Goal: Task Accomplishment & Management: Manage account settings

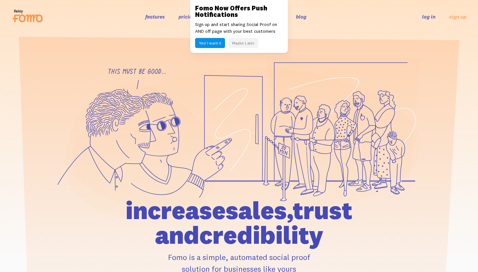
drag, startPoint x: 0, startPoint y: 0, endPoint x: 238, endPoint y: 40, distance: 241.3
click at [238, 40] on button "Maybe Later" at bounding box center [243, 43] width 30 height 10
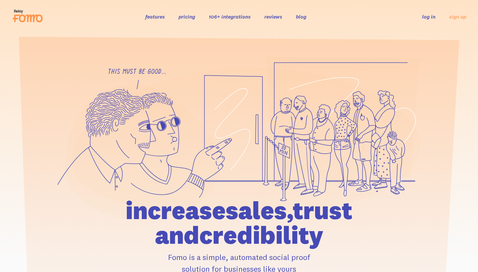
drag, startPoint x: 238, startPoint y: 40, endPoint x: 430, endPoint y: 15, distance: 193.1
click at [430, 15] on link "log in" at bounding box center [428, 16] width 13 height 7
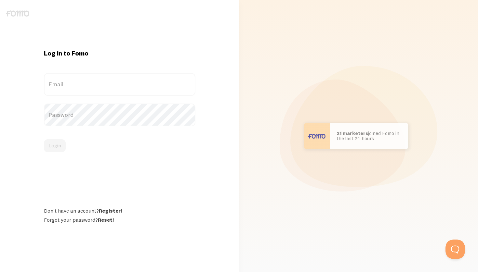
click at [293, 1] on div "Scott in San Francisco bought Sweet Ass Sunglasses 37 seconds ago Mr. Bean in E…" at bounding box center [358, 136] width 231 height 272
click at [112, 211] on link "Register!" at bounding box center [110, 211] width 23 height 7
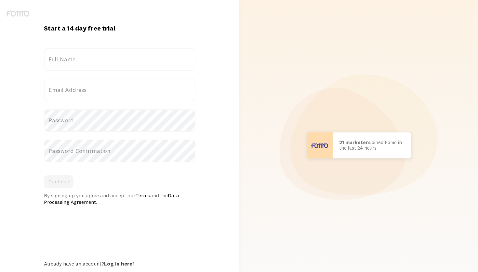
click at [106, 64] on label "Full Name" at bounding box center [120, 59] width 152 height 23
click at [106, 64] on input "Full Name" at bounding box center [120, 59] width 152 height 23
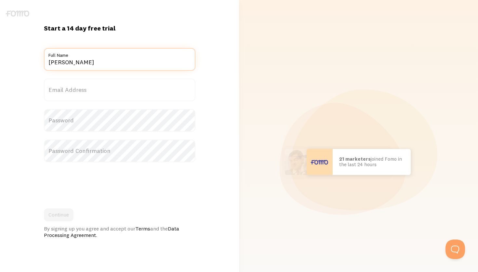
type input "Bilal Hashemi"
click at [99, 96] on label "Email Address" at bounding box center [120, 90] width 152 height 23
click at [99, 96] on input "Email Address" at bounding box center [120, 90] width 152 height 23
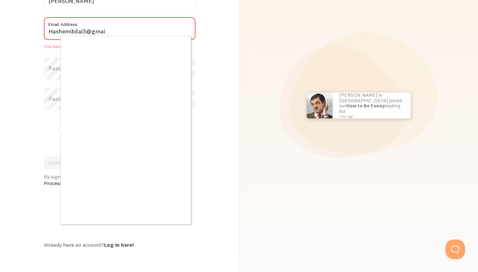
click at [216, 52] on div at bounding box center [239, 136] width 478 height 272
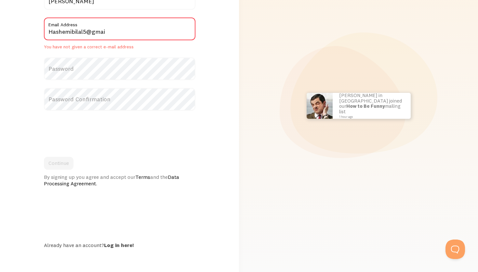
click at [138, 27] on label "Email Address" at bounding box center [120, 23] width 152 height 11
click at [138, 27] on input "Hashemibilal5@gmai" at bounding box center [120, 29] width 152 height 23
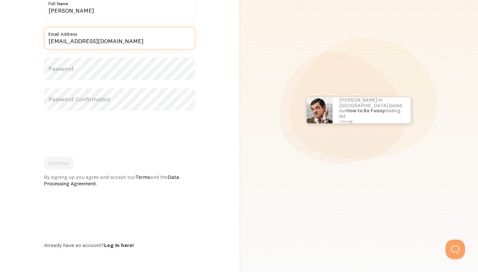
type input "Hashemibilal5@gmail.com"
click at [108, 64] on label "Password" at bounding box center [120, 69] width 152 height 23
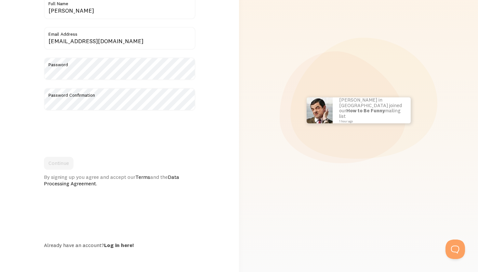
scroll to position [0, 0]
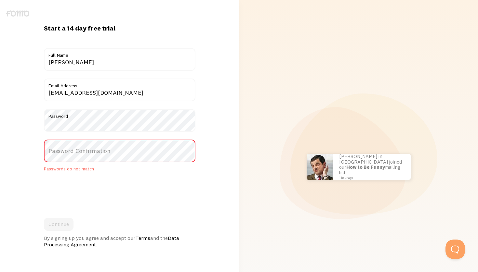
click at [99, 145] on label "Password Confirmation" at bounding box center [120, 151] width 152 height 23
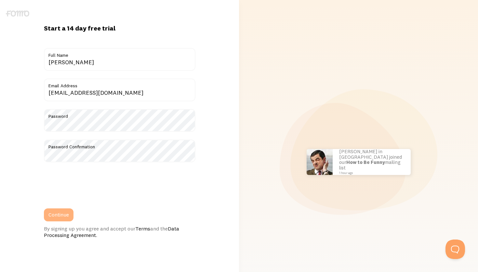
click at [51, 214] on button "Continue" at bounding box center [59, 215] width 30 height 13
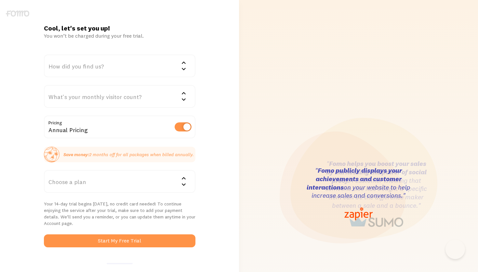
click at [114, 60] on div "How did you find us?" at bounding box center [120, 66] width 152 height 23
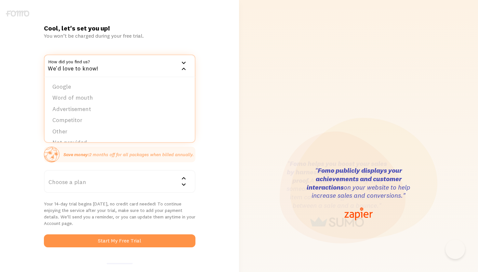
click at [82, 158] on div "Save money: Save money: 2 months off for all packages when billed annually." at bounding box center [120, 155] width 152 height 16
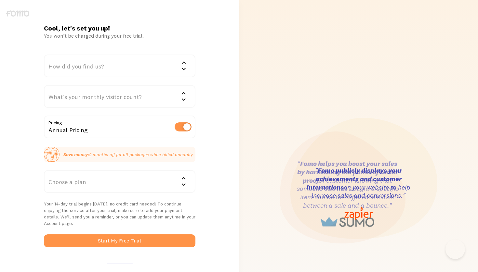
click at [179, 127] on label at bounding box center [183, 127] width 17 height 9
click at [179, 127] on input "checkbox" at bounding box center [183, 127] width 17 height 9
checkbox input "false"
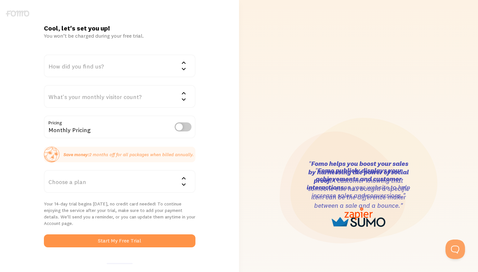
click at [126, 50] on div "Cool, let's set you up! You won’t be charged during your free trial. How did yo…" at bounding box center [119, 194] width 159 height 340
click at [117, 63] on div "How did you find us?" at bounding box center [120, 66] width 152 height 23
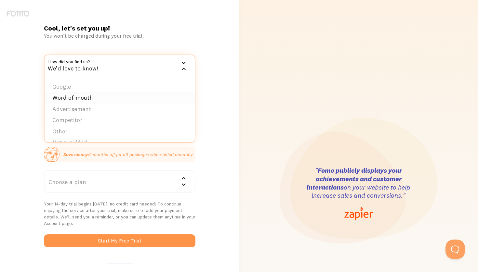
click at [83, 98] on li "Word of mouth" at bounding box center [120, 97] width 150 height 11
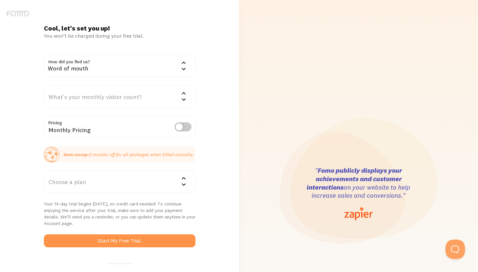
click at [112, 100] on div "What's your monthly visitor count?" at bounding box center [120, 96] width 152 height 23
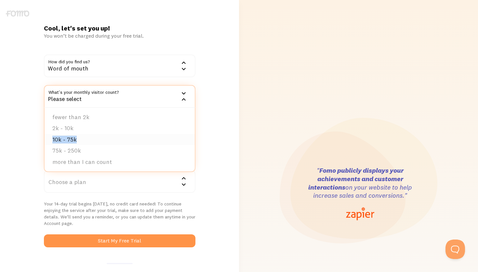
drag, startPoint x: 107, startPoint y: 125, endPoint x: 86, endPoint y: 142, distance: 26.5
click at [86, 142] on ul "fewer than 2k 2k - 10k 10k - 75k 75k - 250k more than I can count" at bounding box center [120, 140] width 150 height 64
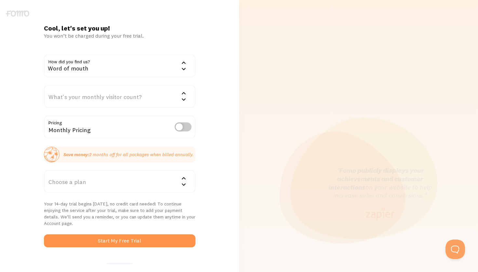
click at [129, 93] on div "What's your monthly visitor count?" at bounding box center [120, 96] width 152 height 23
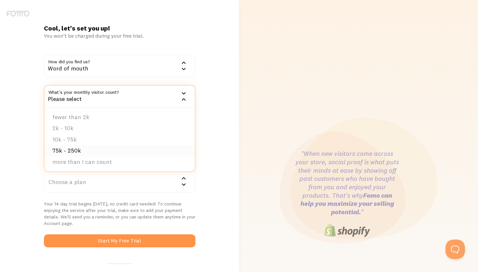
click at [80, 148] on li "75k - 250k" at bounding box center [120, 150] width 150 height 11
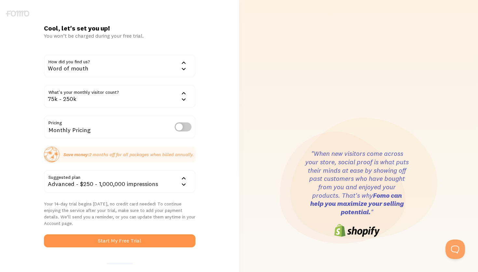
click at [241, 117] on div ""When new visitors come across your store, social proof is what puts their mind…" at bounding box center [358, 194] width 239 height 388
click at [116, 98] on div "75k - 250k" at bounding box center [120, 96] width 152 height 23
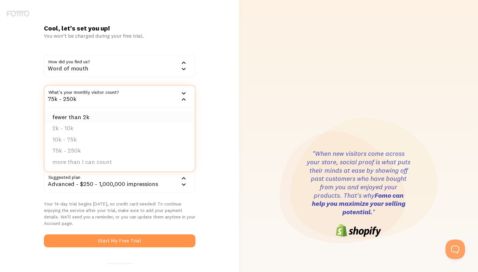
click at [85, 118] on li "fewer than 2k" at bounding box center [120, 117] width 150 height 11
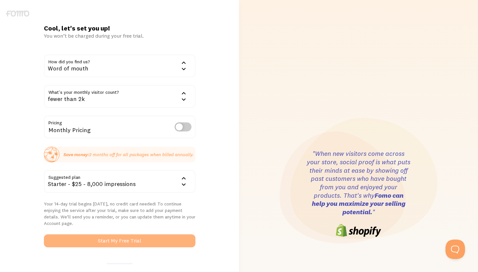
click at [105, 241] on button "Start My Free Trial" at bounding box center [120, 241] width 152 height 13
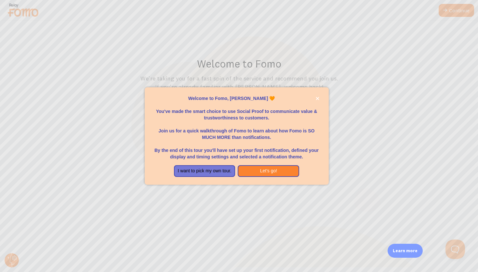
click at [314, 104] on p "You've made the smart choice to use Social Proof to communicate value & trustwo…" at bounding box center [236, 112] width 168 height 20
click at [320, 99] on button "close," at bounding box center [317, 98] width 7 height 7
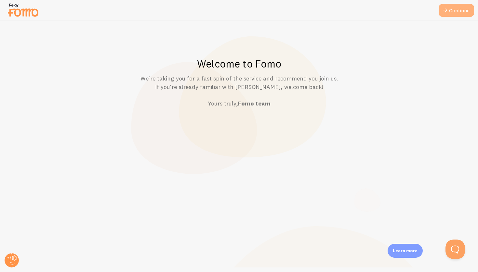
click at [460, 10] on link "Continue" at bounding box center [456, 10] width 35 height 13
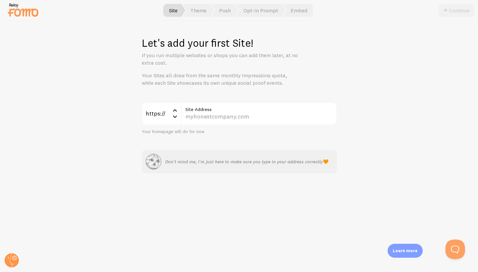
click at [239, 91] on div "Let's add your first Site! If you run multiple websites or shops you can add th…" at bounding box center [239, 147] width 478 height 252
click at [231, 102] on label "Site Address" at bounding box center [259, 107] width 156 height 11
click at [231, 102] on input "Site Address" at bounding box center [259, 113] width 156 height 23
paste input "[DOMAIN_NAME][URL]"
type input "[DOMAIN_NAME][URL]"
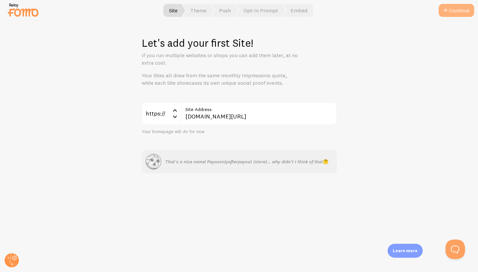
click at [451, 12] on button "Continue" at bounding box center [456, 10] width 35 height 13
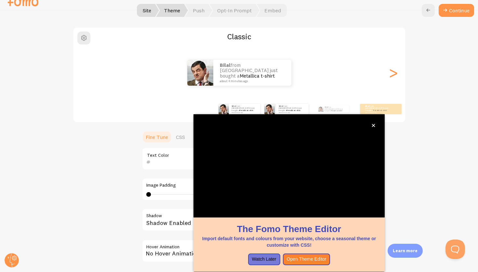
scroll to position [2, 0]
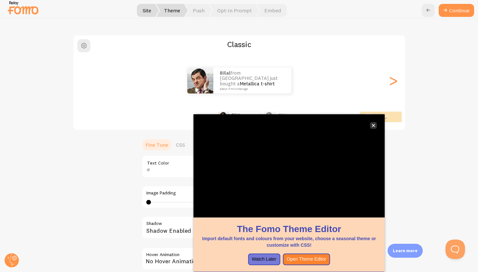
click at [377, 124] on button "close," at bounding box center [373, 125] width 7 height 7
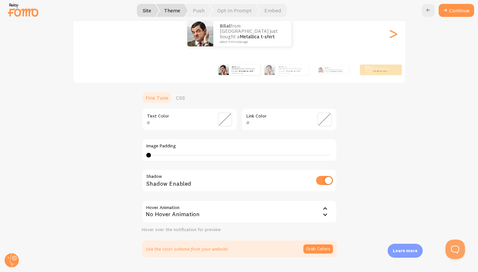
scroll to position [98, 0]
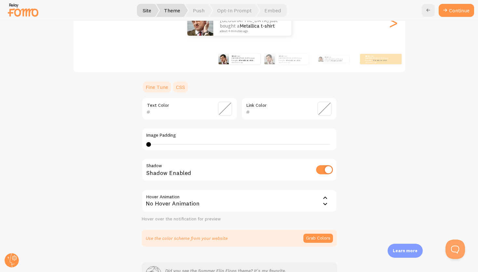
click at [184, 90] on link "CSS" at bounding box center [180, 87] width 17 height 13
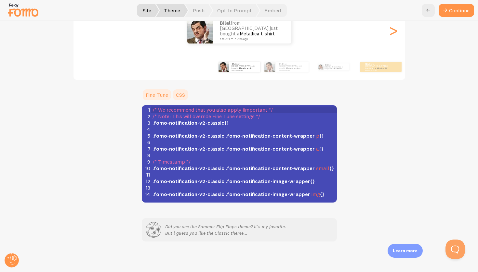
click at [167, 99] on link "Fine Tune" at bounding box center [157, 94] width 30 height 13
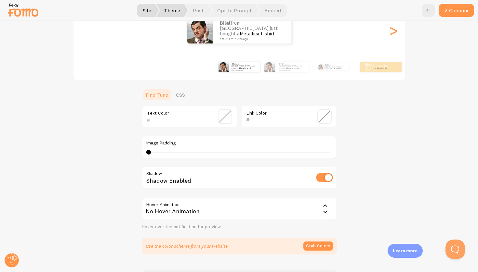
click at [227, 112] on span at bounding box center [225, 117] width 14 height 14
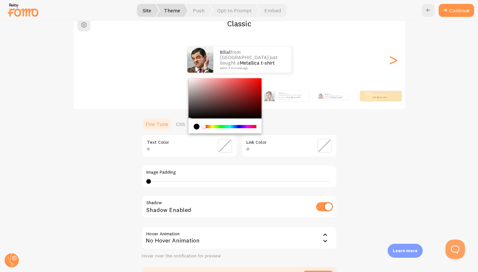
scroll to position [60, 0]
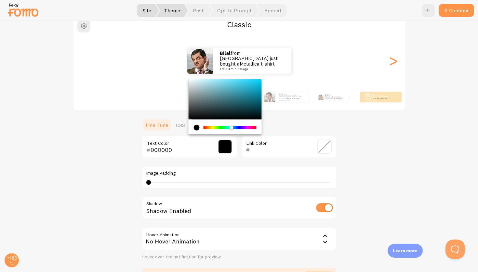
click at [231, 126] on div "Chrome color picker" at bounding box center [230, 127] width 52 height 3
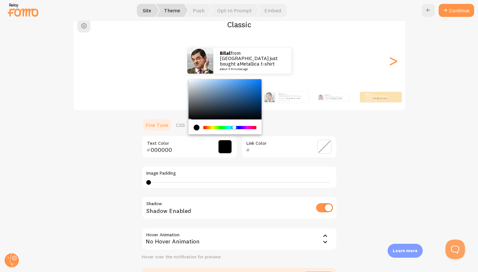
click at [234, 127] on div "Chrome color picker" at bounding box center [234, 128] width 4 height 4
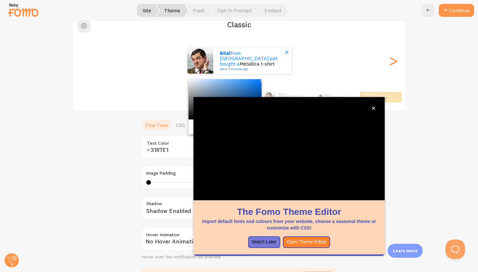
type input "007DFF"
drag, startPoint x: 229, startPoint y: 98, endPoint x: 270, endPoint y: 61, distance: 54.5
click at [270, 61] on div "Classic Bilal from United Arab Emirates just bought a Metallica t-shirt about 4…" at bounding box center [239, 150] width 446 height 270
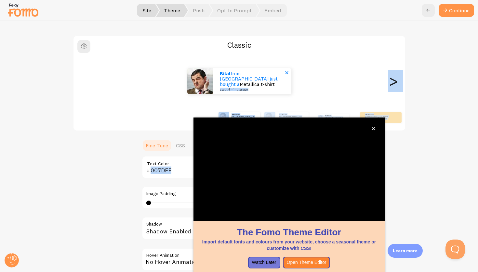
scroll to position [38, 0]
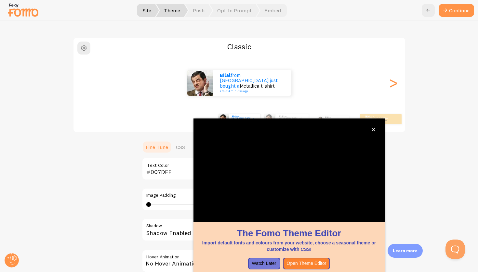
click at [155, 180] on div "007DFF Text Color Link Color Image Padding 0 0 - undefined Shadow Shadow Enable…" at bounding box center [239, 220] width 195 height 125
click at [111, 175] on div "Classic Bilal from United Arab Emirates just bought a Metallica t-shirt about 4…" at bounding box center [239, 172] width 446 height 270
click at [373, 131] on icon "close," at bounding box center [374, 130] width 4 height 4
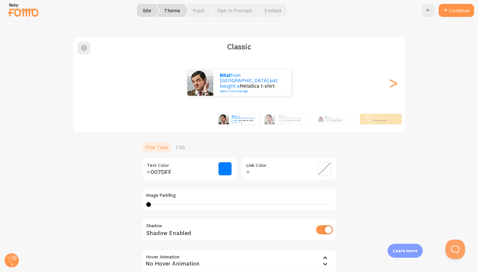
click at [149, 207] on div "Image Padding 0 0 - undefined" at bounding box center [239, 199] width 195 height 23
drag, startPoint x: 149, startPoint y: 206, endPoint x: 155, endPoint y: 207, distance: 6.7
click at [155, 207] on div "Image Padding 2" at bounding box center [239, 199] width 195 height 23
drag, startPoint x: 160, startPoint y: 205, endPoint x: 203, endPoint y: 213, distance: 44.0
click at [203, 213] on div "007DFF Text Color Link Color Image Padding 2 Shadow Shadow Enabled Hover Animat…" at bounding box center [239, 220] width 195 height 125
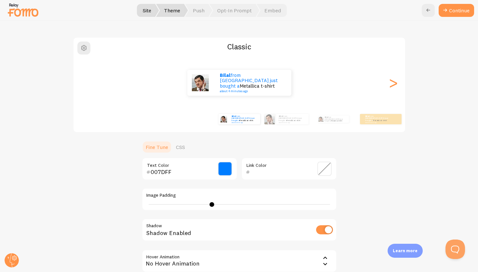
drag, startPoint x: 158, startPoint y: 204, endPoint x: 212, endPoint y: 206, distance: 53.7
click at [212, 206] on div "14" at bounding box center [239, 204] width 186 height 5
type input "0"
drag, startPoint x: 212, startPoint y: 205, endPoint x: 113, endPoint y: 205, distance: 98.2
click at [113, 205] on div "Classic Bilal from United Arab Emirates just bought a Metallica t-shirt about 4…" at bounding box center [239, 172] width 446 height 270
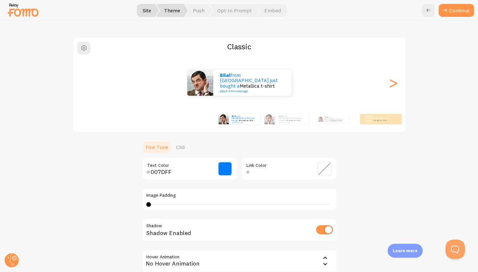
click at [113, 221] on div "Classic Bilal from United Arab Emirates just bought a Metallica t-shirt about 4…" at bounding box center [239, 172] width 446 height 270
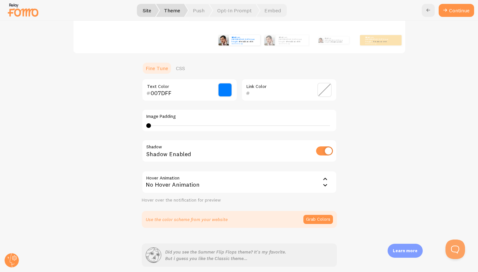
scroll to position [141, 0]
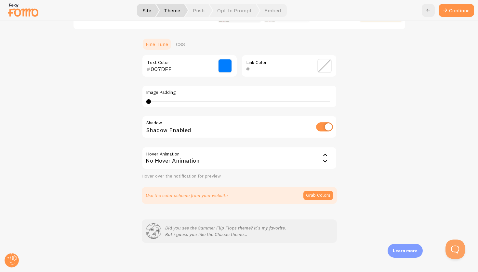
click at [197, 153] on div "No Hover Animation" at bounding box center [239, 158] width 195 height 23
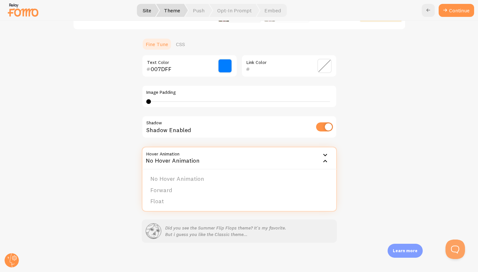
click at [88, 205] on div "Classic Bilal from United Arab Emirates just bought a Metallica t-shirt about 4…" at bounding box center [239, 88] width 446 height 309
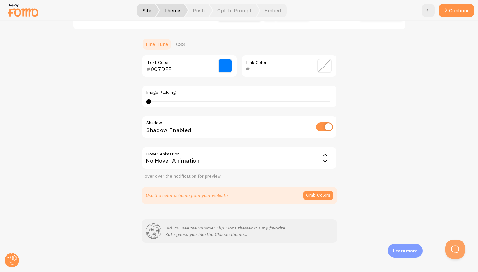
click at [218, 184] on section "007DFF Text Color Link Color Image Padding 0 Shadow Shadow Enabled Hover Animat…" at bounding box center [239, 130] width 195 height 150
click at [218, 163] on div "No Hover Animation" at bounding box center [239, 158] width 195 height 23
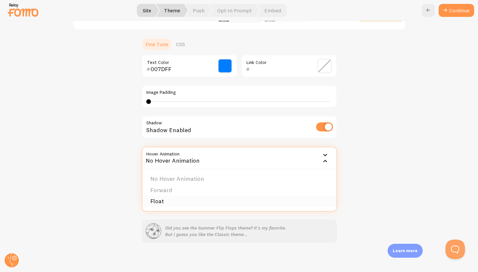
click at [181, 200] on li "Float" at bounding box center [239, 201] width 194 height 11
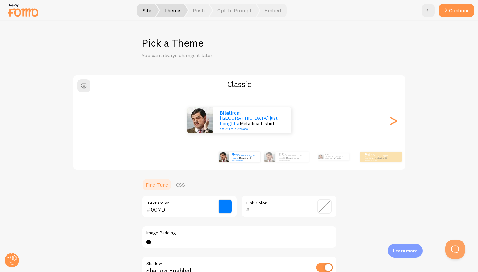
scroll to position [0, 0]
click at [397, 115] on div ">" at bounding box center [394, 120] width 8 height 47
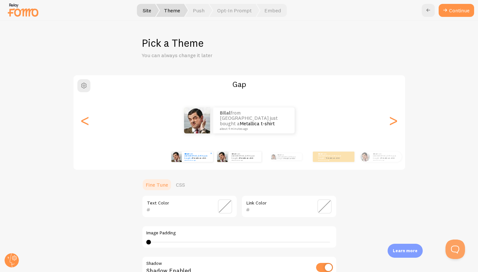
click at [192, 157] on link "Metallica t-shirt" at bounding box center [199, 158] width 14 height 3
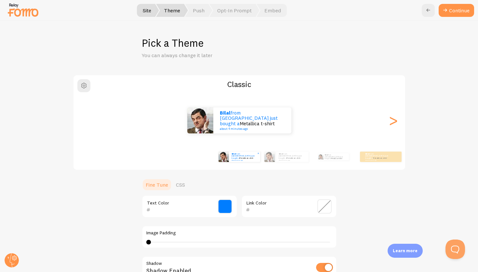
type input "007DFF"
click at [182, 184] on link "CSS" at bounding box center [180, 185] width 17 height 13
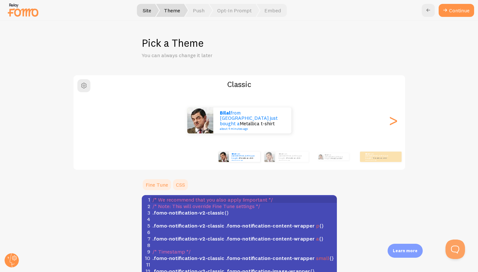
click at [158, 190] on link "Fine Tune" at bounding box center [157, 185] width 30 height 13
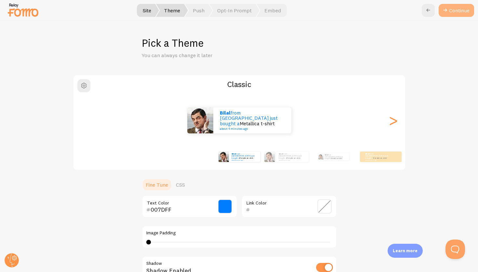
click at [450, 8] on button "Continue" at bounding box center [456, 10] width 35 height 13
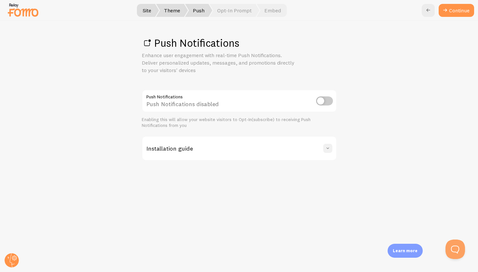
click at [325, 145] on span at bounding box center [328, 148] width 7 height 7
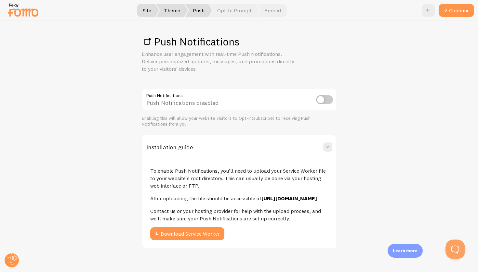
scroll to position [13, 0]
click at [325, 144] on span at bounding box center [328, 147] width 7 height 7
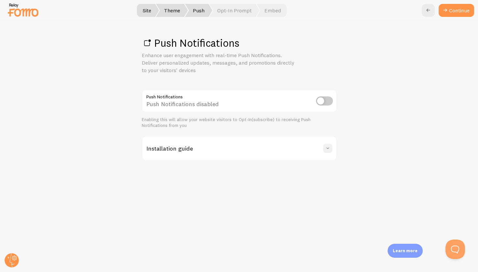
scroll to position [0, 0]
click at [460, 15] on link "Continue" at bounding box center [456, 10] width 35 height 13
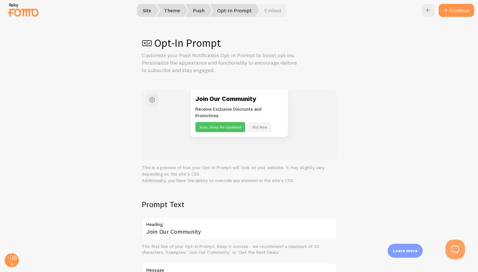
click at [257, 126] on button "Not Now" at bounding box center [259, 127] width 23 height 10
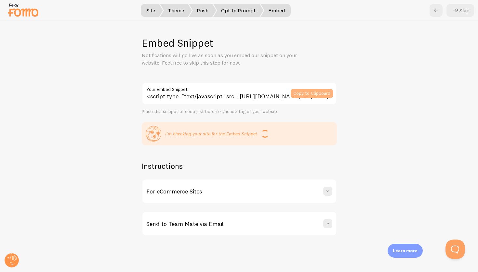
click at [300, 90] on button "Copy to Clipboard" at bounding box center [312, 93] width 42 height 9
click at [408, 139] on div "Embed Snippet Notifications will go live as soon as you embed our snippet on yo…" at bounding box center [239, 147] width 478 height 252
click at [267, 153] on div "Embed Snippet Notifications will go live as soon as you embed our snippet on yo…" at bounding box center [239, 147] width 478 height 252
click at [299, 132] on div "I'm checking your site for the Embed Snippet" at bounding box center [239, 134] width 187 height 16
click at [461, 10] on button "Skip" at bounding box center [460, 10] width 28 height 13
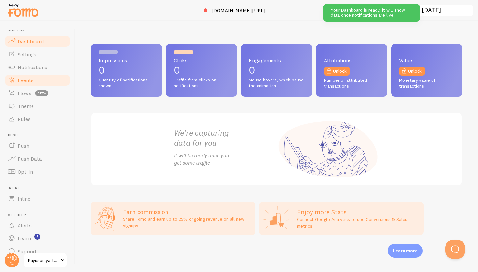
click at [47, 84] on link "Events" at bounding box center [37, 80] width 67 height 13
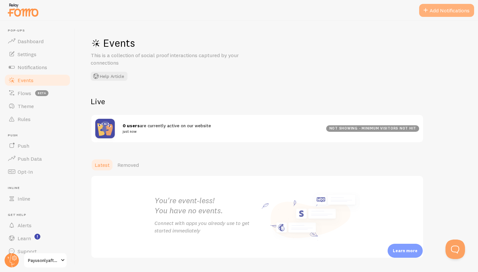
click at [448, 7] on button "Add Notifications" at bounding box center [446, 10] width 55 height 13
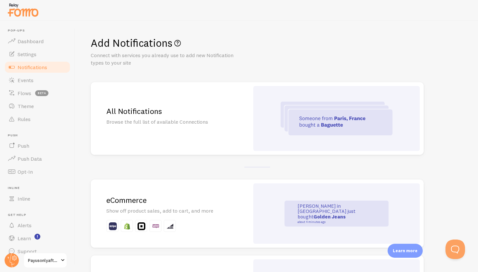
click at [304, 129] on img at bounding box center [337, 119] width 112 height 34
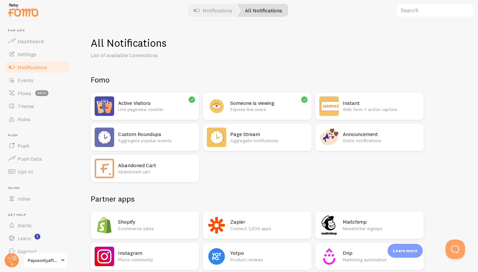
click at [274, 113] on div "Someone is viewing Expose live users" at bounding box center [268, 107] width 77 height 20
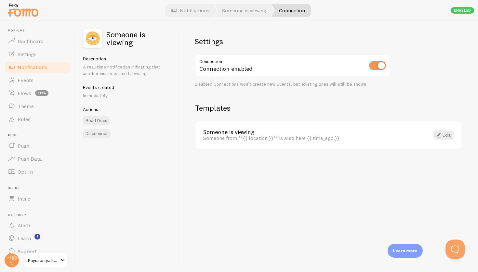
click at [258, 63] on div "Connection enabled" at bounding box center [292, 66] width 195 height 24
click at [248, 14] on link "Someone is viewing" at bounding box center [244, 10] width 60 height 13
click at [206, 10] on link "Notifications" at bounding box center [190, 10] width 54 height 13
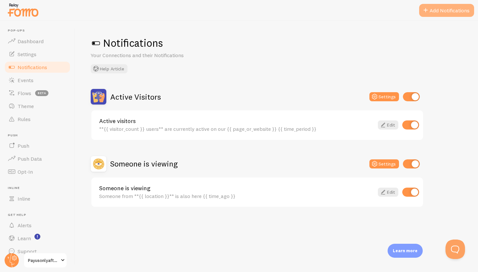
click at [453, 13] on button "Add Notifications" at bounding box center [446, 10] width 55 height 13
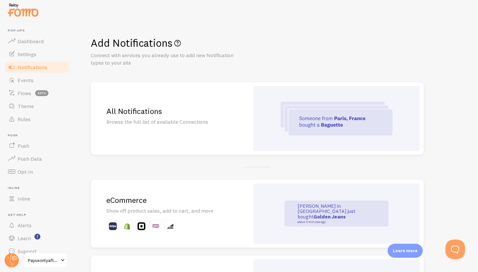
click at [344, 106] on img at bounding box center [337, 119] width 112 height 34
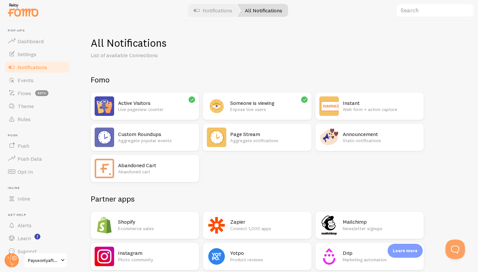
click at [187, 101] on h2 "Active Visitors" at bounding box center [156, 103] width 77 height 7
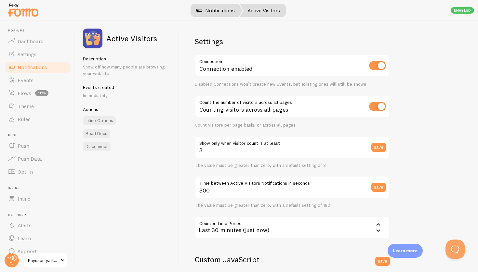
click at [227, 13] on link "Notifications" at bounding box center [216, 10] width 54 height 13
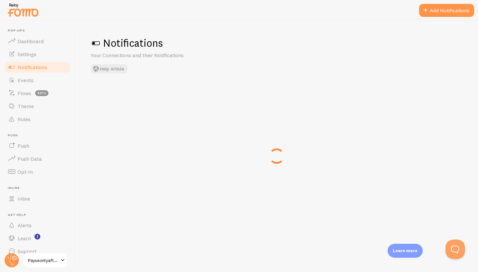
click at [210, 6] on div at bounding box center [239, 10] width 478 height 21
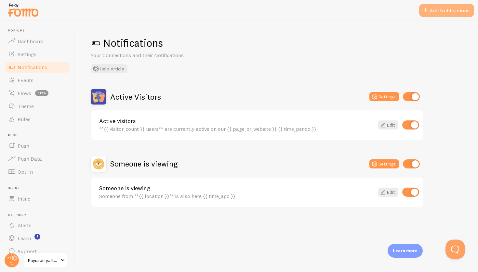
click at [437, 14] on button "Add Notifications" at bounding box center [446, 10] width 55 height 13
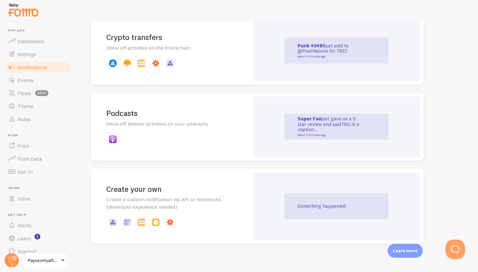
scroll to position [1388, 0]
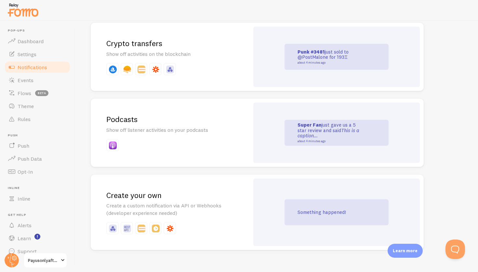
click at [289, 200] on div "Something happened!" at bounding box center [337, 213] width 104 height 26
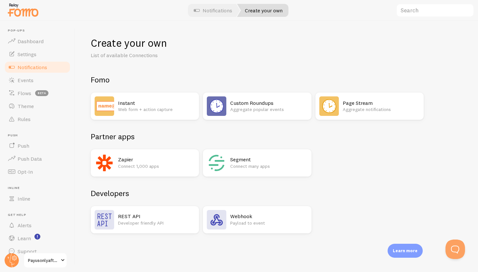
click at [165, 113] on div "Instant Web form + action capture" at bounding box center [156, 107] width 77 height 20
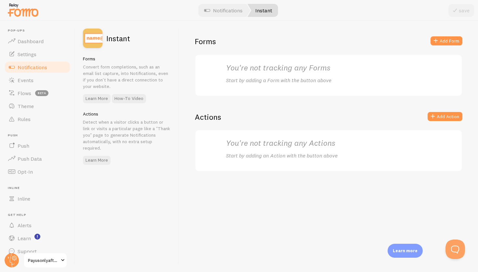
click at [266, 77] on p "Start by adding a Form with the button above" at bounding box center [328, 80] width 205 height 7
click at [282, 70] on h2 "You're not tracking any Forms" at bounding box center [328, 68] width 205 height 10
click at [261, 16] on link "Instant" at bounding box center [262, 10] width 31 height 13
click at [367, 7] on div at bounding box center [239, 10] width 478 height 21
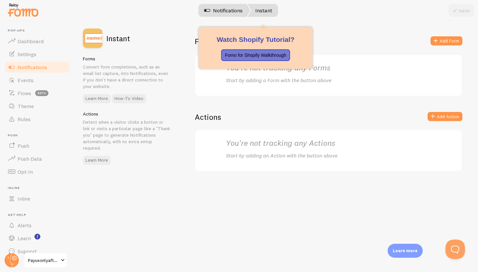
click at [215, 11] on link "Notifications" at bounding box center [223, 10] width 54 height 13
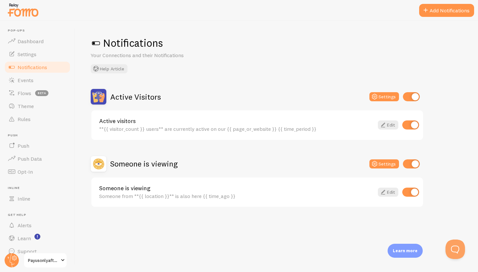
click at [36, 64] on span "Notifications" at bounding box center [33, 67] width 30 height 7
click at [39, 58] on link "Settings" at bounding box center [37, 54] width 67 height 13
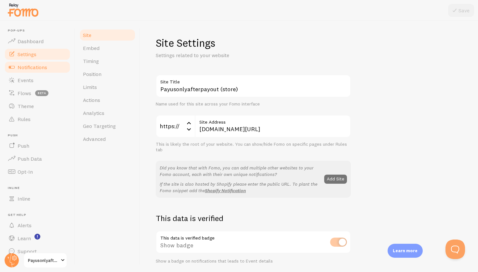
click at [34, 62] on link "Notifications" at bounding box center [37, 67] width 67 height 13
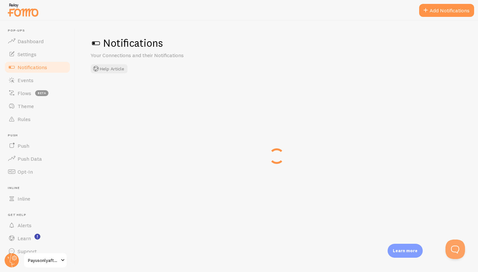
click at [34, 62] on link "Notifications" at bounding box center [37, 67] width 67 height 13
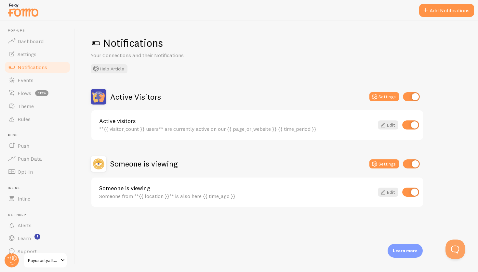
click at [413, 163] on input "checkbox" at bounding box center [411, 164] width 17 height 9
checkbox input "false"
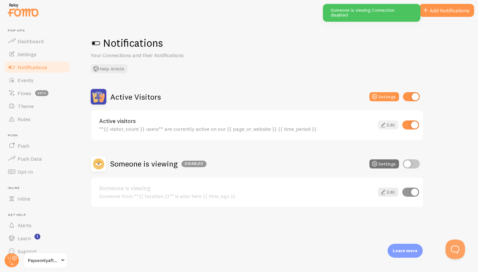
click at [391, 126] on link "Edit" at bounding box center [388, 125] width 20 height 9
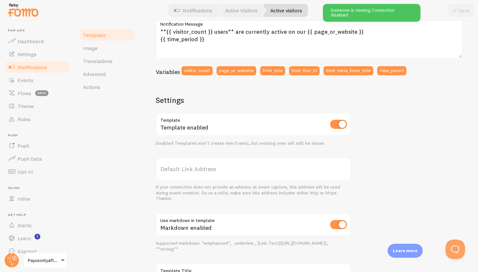
scroll to position [98, 0]
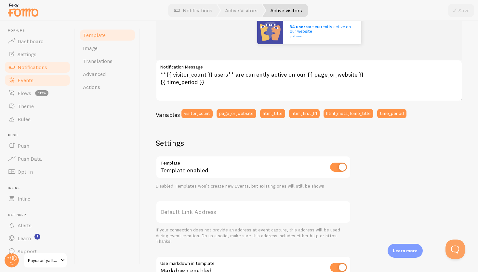
click at [50, 81] on link "Events" at bounding box center [37, 80] width 67 height 13
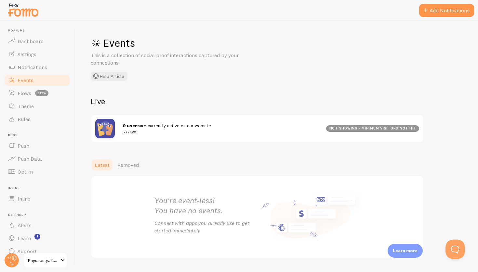
click at [206, 178] on div "You're event-less! You have no events. Connect with apps you already use to get…" at bounding box center [257, 217] width 221 height 82
click at [458, 7] on button "Add Notifications" at bounding box center [446, 10] width 55 height 13
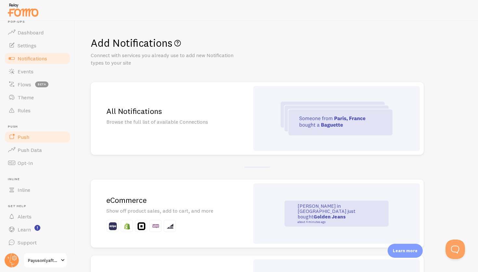
scroll to position [8, 0]
click at [36, 145] on link "Push Data" at bounding box center [37, 150] width 67 height 13
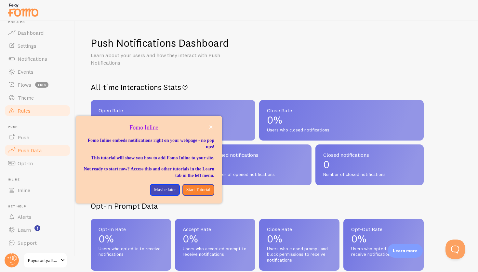
click at [41, 108] on link "Rules" at bounding box center [37, 110] width 67 height 13
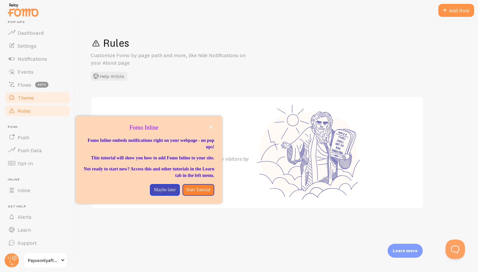
click at [41, 100] on link "Theme" at bounding box center [37, 97] width 67 height 13
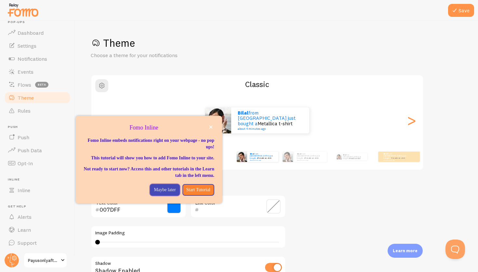
drag, startPoint x: 147, startPoint y: 194, endPoint x: 141, endPoint y: 195, distance: 5.6
click at [154, 193] on p "Maybe later" at bounding box center [165, 190] width 22 height 7
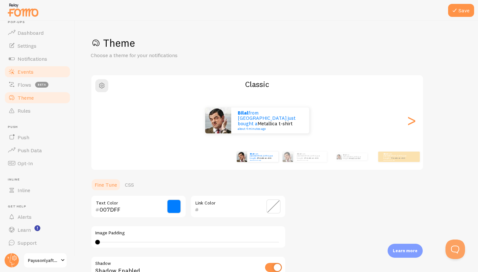
scroll to position [0, 0]
click at [53, 69] on link "Events" at bounding box center [37, 71] width 67 height 13
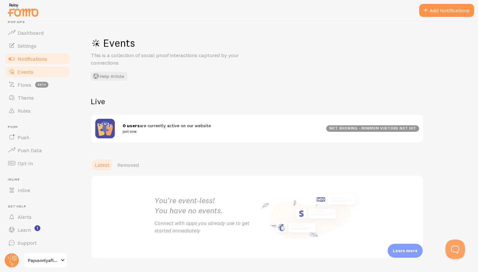
click at [44, 57] on span "Notifications" at bounding box center [33, 59] width 30 height 7
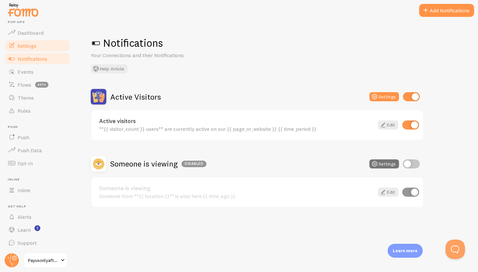
click at [41, 49] on link "Settings" at bounding box center [37, 45] width 67 height 13
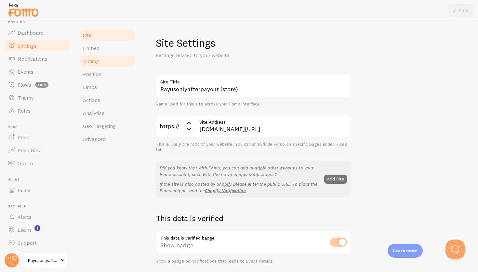
click at [82, 55] on ul "Site Embed Timing Position Limits Actions Analytics Geo Targeting Advanced" at bounding box center [107, 87] width 57 height 117
click at [87, 60] on span "Timing" at bounding box center [91, 61] width 16 height 7
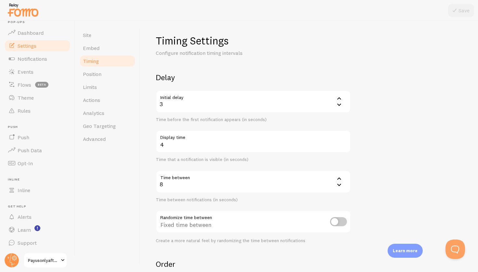
scroll to position [4, 0]
click at [182, 181] on div "8" at bounding box center [253, 180] width 195 height 23
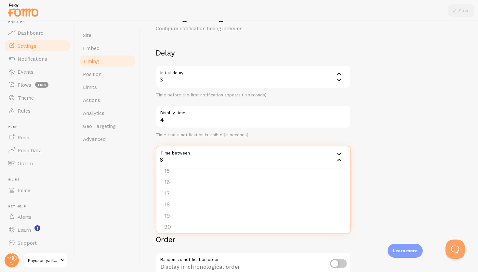
scroll to position [30, 0]
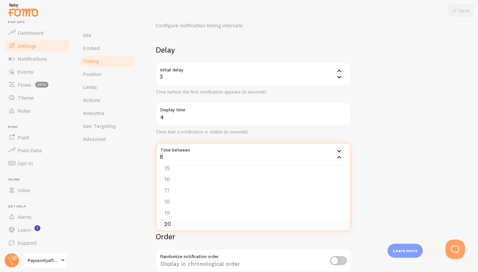
click at [178, 223] on li "20" at bounding box center [253, 224] width 194 height 11
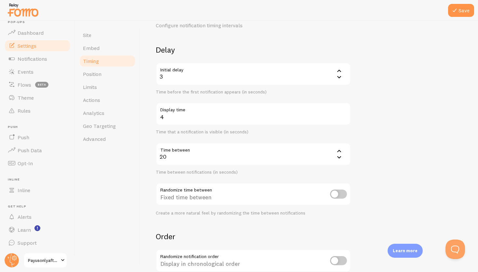
click at [217, 216] on form "Delay Initial delay 3 3 1 2 3 4 5 Time before the first notification appears (i…" at bounding box center [309, 184] width 307 height 279
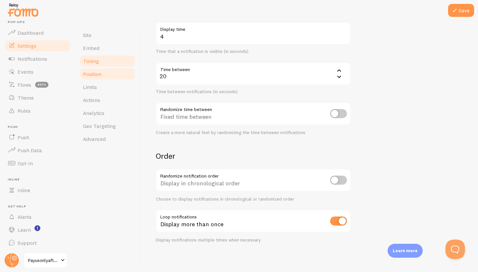
scroll to position [110, 0]
click at [109, 67] on link "Timing" at bounding box center [107, 61] width 57 height 13
click at [109, 70] on link "Position" at bounding box center [107, 74] width 57 height 13
click at [464, 14] on button "Save" at bounding box center [461, 10] width 26 height 13
click at [115, 72] on link "Position" at bounding box center [107, 74] width 57 height 13
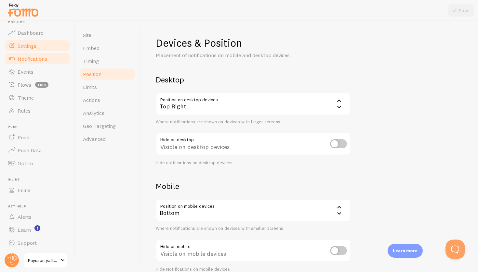
click at [36, 60] on span "Notifications" at bounding box center [33, 59] width 30 height 7
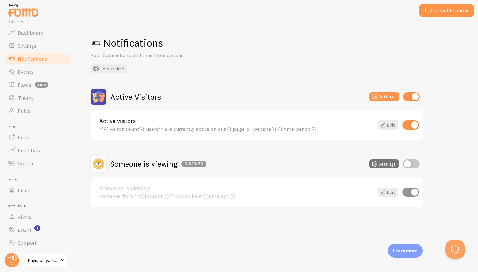
click at [262, 122] on link "Active visitors" at bounding box center [236, 121] width 275 height 6
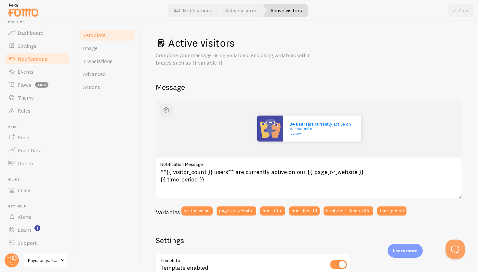
scroll to position [26, 0]
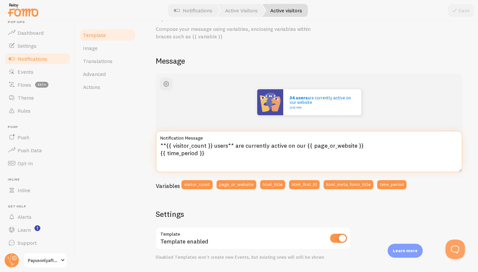
drag, startPoint x: 230, startPoint y: 154, endPoint x: 154, endPoint y: 137, distance: 78.1
click at [154, 137] on div "Active visitors Compose your message using variables, enclosing variables withi…" at bounding box center [309, 147] width 338 height 252
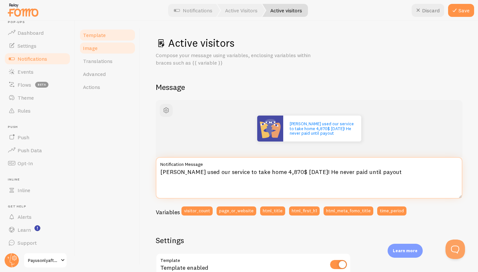
scroll to position [0, 0]
type textarea "[PERSON_NAME] used our service to take home 4,870$ [DATE]! He never paid until …"
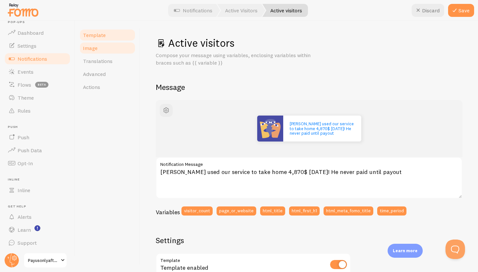
click at [111, 51] on link "Image" at bounding box center [107, 48] width 57 height 13
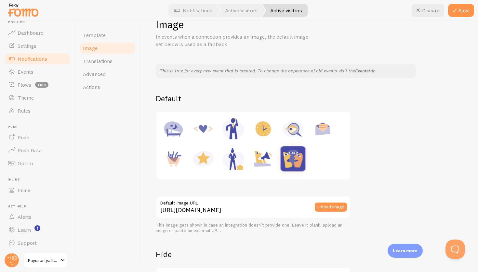
scroll to position [33, 0]
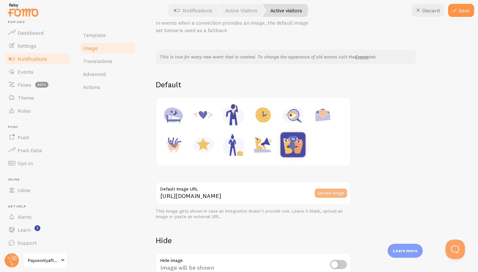
click at [334, 194] on button "upload image" at bounding box center [331, 193] width 32 height 9
click at [331, 192] on div "Select Files to Upload or Drag and Drop, Copy and Paste Files" at bounding box center [247, 136] width 198 height 127
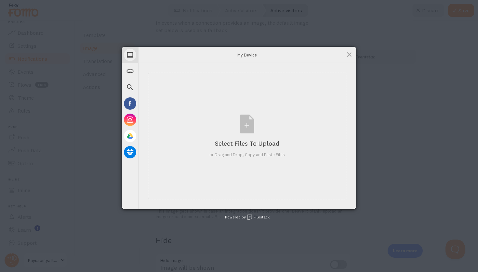
click at [394, 135] on div "My Device Link (URL) Web Search Facebook Instagram Google Drive Dropbox My Devi…" at bounding box center [239, 136] width 478 height 272
click at [349, 52] on span at bounding box center [349, 54] width 7 height 7
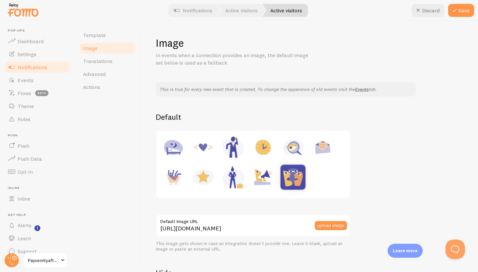
scroll to position [33, 0]
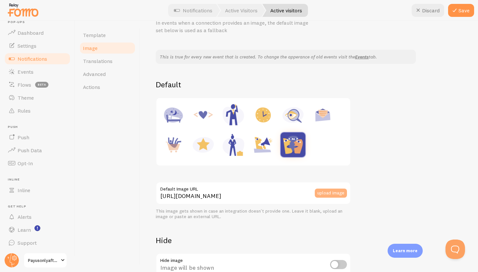
click at [334, 190] on button "upload image" at bounding box center [331, 193] width 32 height 9
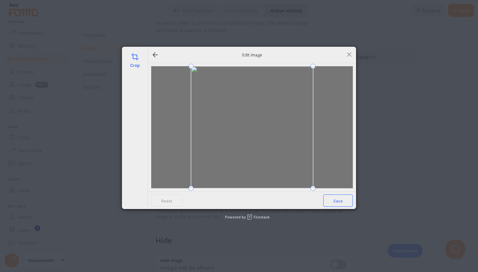
click at [338, 197] on span "Save" at bounding box center [338, 201] width 30 height 12
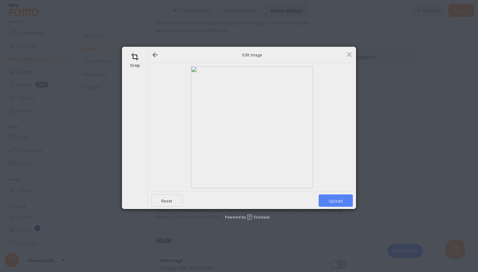
click at [338, 197] on span "Upload" at bounding box center [336, 201] width 34 height 12
type input "[URL][DOMAIN_NAME][DOMAIN_NAME]"
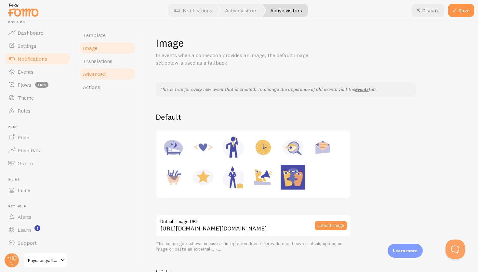
scroll to position [0, 0]
click at [111, 64] on link "Translations" at bounding box center [107, 61] width 57 height 13
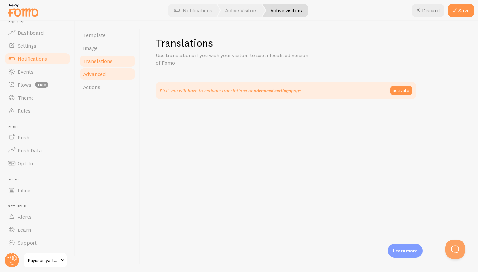
click at [111, 73] on link "Advanced" at bounding box center [107, 74] width 57 height 13
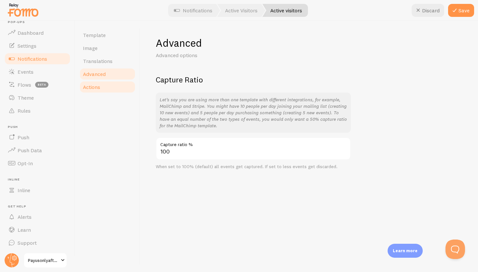
click at [104, 86] on link "Actions" at bounding box center [107, 87] width 57 height 13
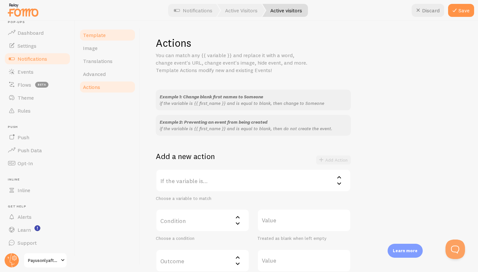
click at [94, 32] on span "Template" at bounding box center [94, 35] width 23 height 7
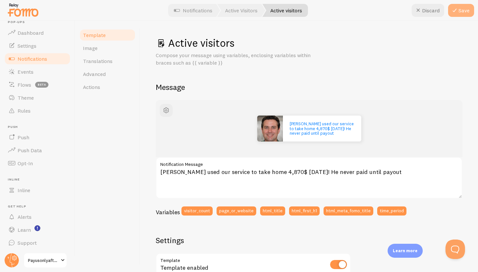
click at [460, 15] on button "Save" at bounding box center [461, 10] width 26 height 13
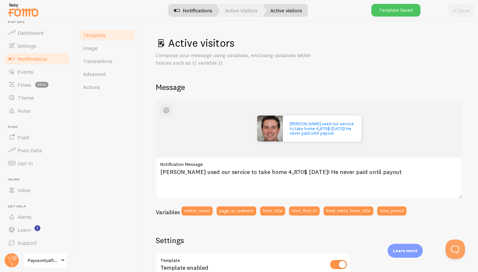
click at [179, 14] on link "Notifications" at bounding box center [193, 10] width 54 height 13
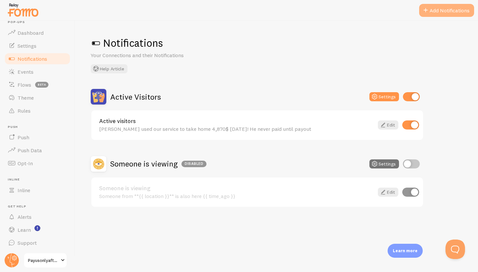
click at [459, 10] on button "Add Notifications" at bounding box center [446, 10] width 55 height 13
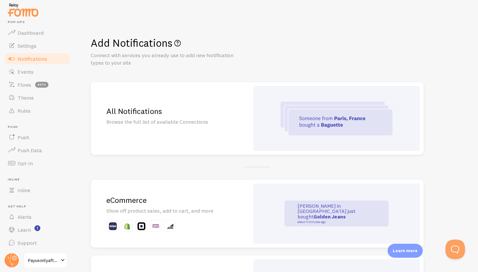
click at [254, 122] on div at bounding box center [336, 118] width 166 height 65
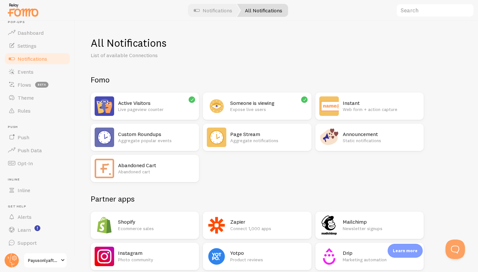
click at [164, 113] on div "Active Visitors Live pageview counter" at bounding box center [156, 107] width 77 height 20
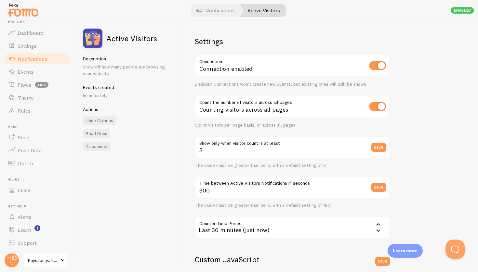
click at [107, 47] on div "Active Visitors" at bounding box center [120, 39] width 74 height 20
click at [100, 42] on img at bounding box center [93, 39] width 20 height 20
click at [131, 37] on h2 "Active Visitors" at bounding box center [131, 38] width 51 height 8
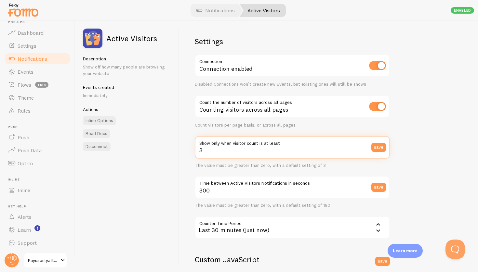
click at [271, 153] on input "3" at bounding box center [292, 147] width 195 height 23
type input "0"
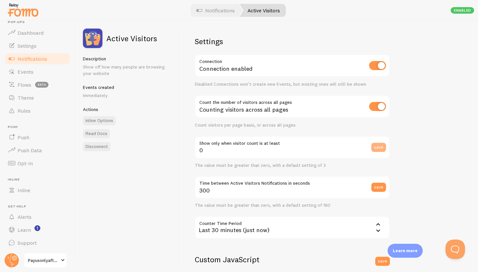
click at [378, 150] on button "save" at bounding box center [378, 147] width 15 height 9
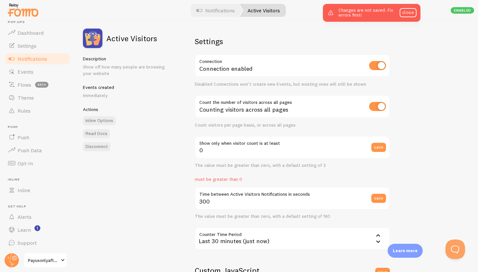
click at [271, 140] on label "Show only when visitor count is at least" at bounding box center [292, 141] width 195 height 11
click at [271, 140] on input "0" at bounding box center [292, 147] width 195 height 23
click at [270, 145] on label "Show only when visitor count is at least" at bounding box center [292, 141] width 195 height 11
click at [270, 145] on input "0" at bounding box center [292, 147] width 195 height 23
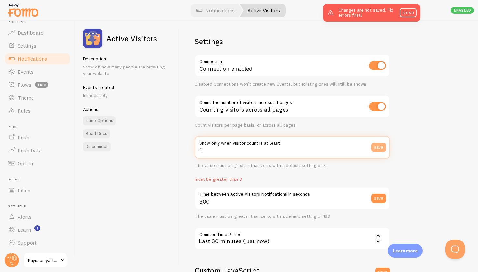
type input "1"
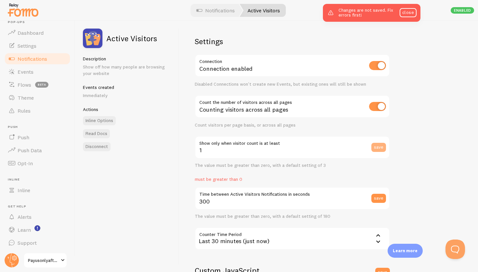
click at [382, 148] on button "save" at bounding box center [378, 147] width 15 height 9
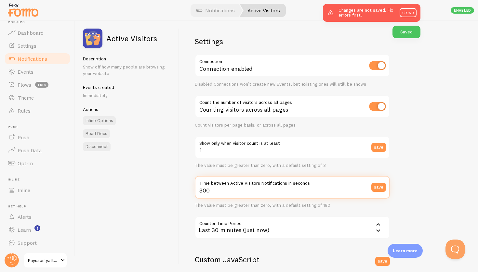
click at [357, 188] on input "300" at bounding box center [292, 187] width 195 height 23
drag, startPoint x: 339, startPoint y: 188, endPoint x: 163, endPoint y: 184, distance: 176.9
click at [163, 184] on div "Active Visitors Description Show off how many people are browsing your website …" at bounding box center [276, 147] width 403 height 252
type input "180"
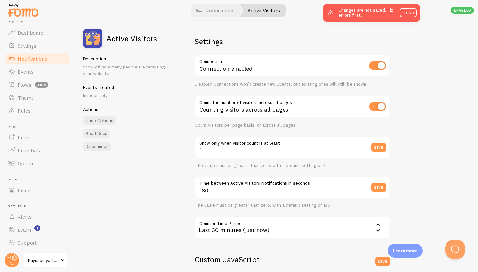
click at [388, 187] on div "save" at bounding box center [380, 187] width 19 height 23
click at [382, 187] on button "save" at bounding box center [378, 187] width 15 height 9
click at [324, 220] on div "Last 30 minutes (just now)" at bounding box center [292, 228] width 195 height 23
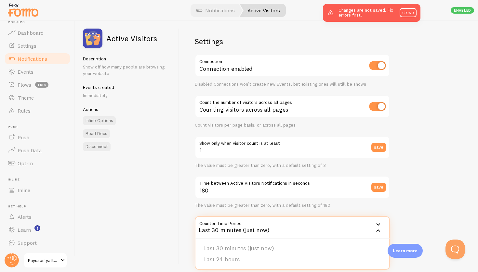
click at [374, 217] on div "Last 30 minutes (just now)" at bounding box center [292, 228] width 195 height 23
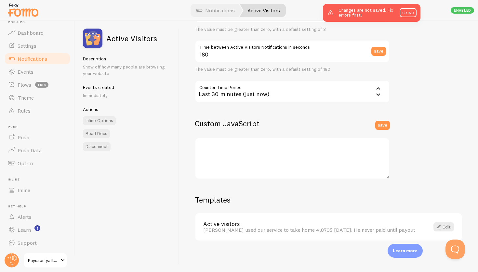
scroll to position [135, 0]
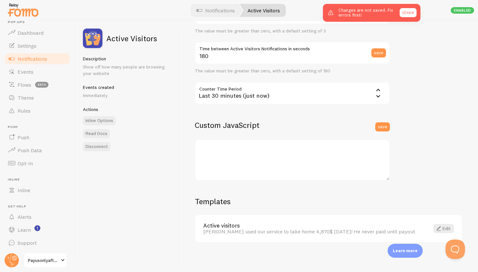
click at [408, 14] on link "close" at bounding box center [408, 12] width 17 height 9
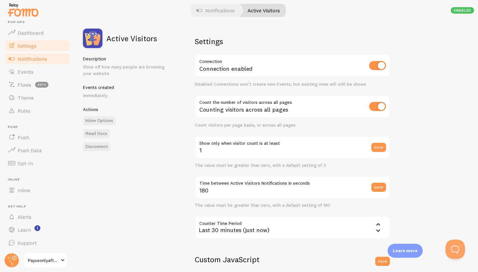
scroll to position [0, 0]
click at [33, 51] on link "Settings" at bounding box center [37, 45] width 67 height 13
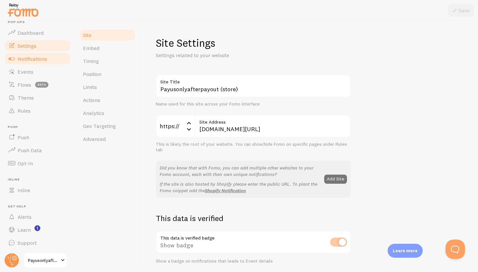
click at [31, 57] on span "Notifications" at bounding box center [33, 59] width 30 height 7
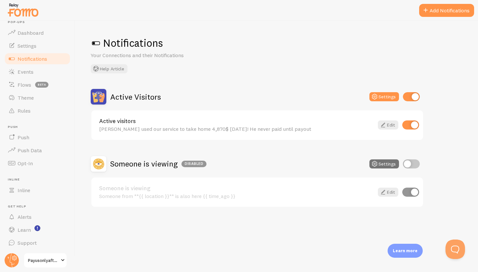
click at [229, 129] on div "[PERSON_NAME] used our service to take home 4,870$ [DATE]! He never paid until …" at bounding box center [236, 129] width 275 height 6
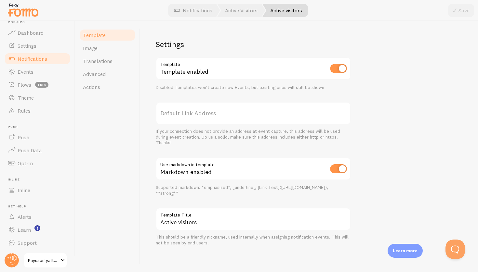
scroll to position [195, 0]
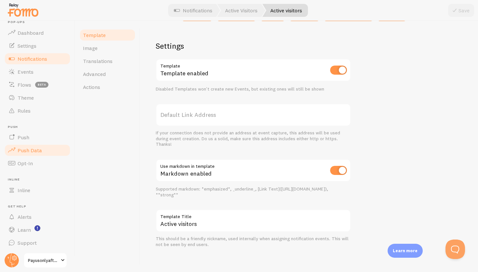
click at [46, 146] on link "Push Data" at bounding box center [37, 150] width 67 height 13
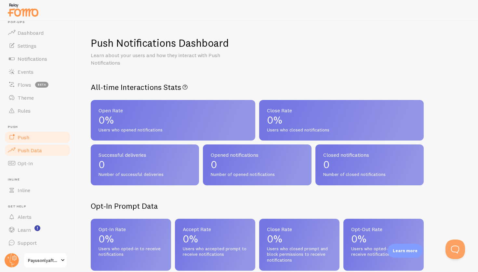
click at [40, 140] on link "Push" at bounding box center [37, 137] width 67 height 13
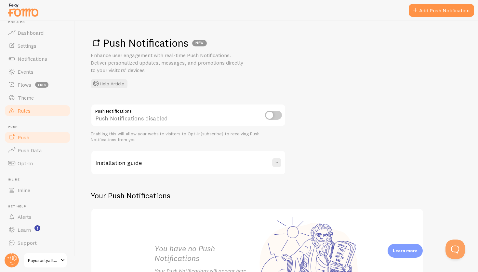
click at [49, 107] on link "Rules" at bounding box center [37, 110] width 67 height 13
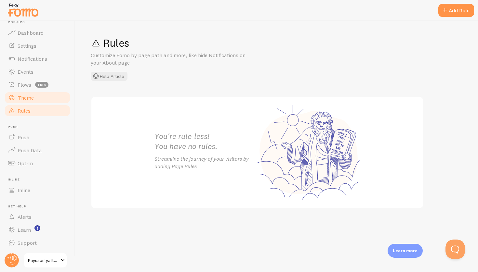
click at [50, 99] on link "Theme" at bounding box center [37, 97] width 67 height 13
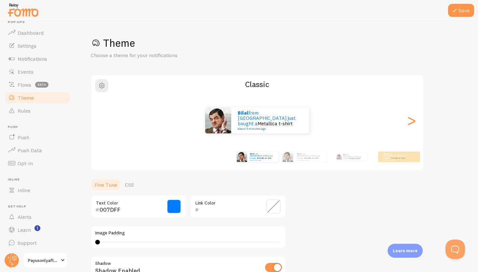
click at [46, 96] on link "Theme" at bounding box center [37, 97] width 67 height 13
click at [46, 89] on link "Flows beta" at bounding box center [37, 84] width 67 height 13
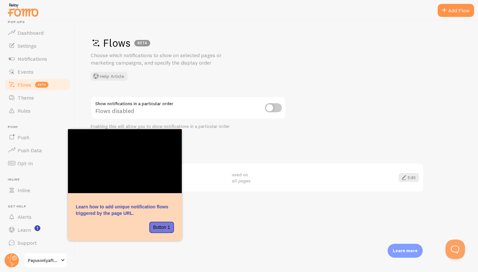
click at [232, 168] on div "Default used on all pages Edit" at bounding box center [257, 178] width 332 height 28
click at [272, 102] on div "Flows disabled" at bounding box center [188, 109] width 195 height 24
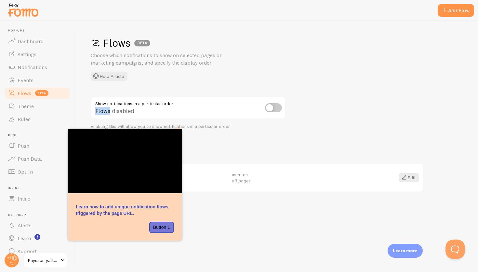
click at [273, 106] on input "checkbox" at bounding box center [273, 107] width 17 height 9
checkbox input "true"
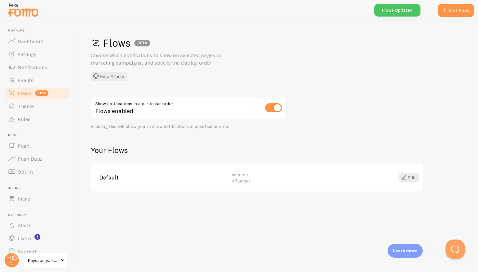
click at [195, 175] on span "Default" at bounding box center [161, 178] width 125 height 6
click at [260, 178] on div "used on all pages" at bounding box center [294, 178] width 125 height 13
click at [412, 177] on link "Edit" at bounding box center [409, 177] width 20 height 9
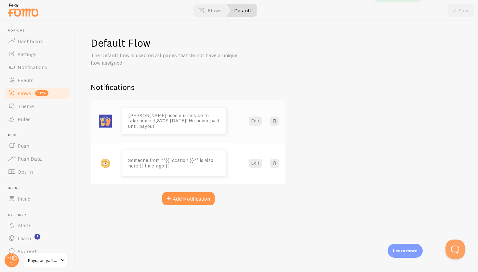
click at [101, 118] on img at bounding box center [105, 121] width 13 height 13
click at [255, 123] on button "Edit" at bounding box center [255, 121] width 13 height 9
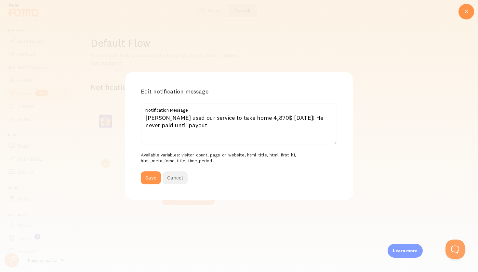
click at [174, 176] on button "Cancel" at bounding box center [175, 178] width 25 height 13
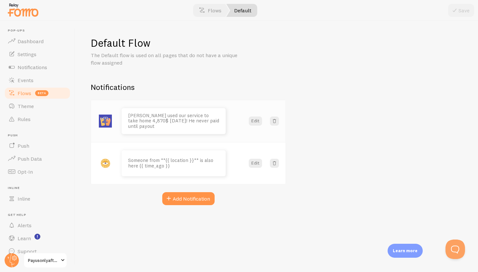
click at [106, 118] on img at bounding box center [105, 121] width 13 height 13
click at [257, 117] on button "Edit" at bounding box center [255, 121] width 13 height 9
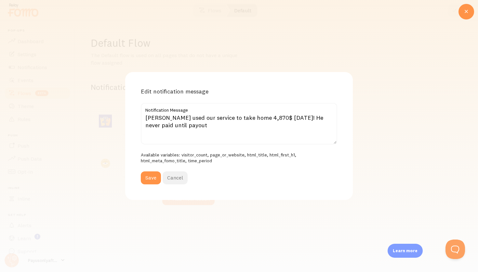
click at [174, 176] on button "Cancel" at bounding box center [175, 178] width 25 height 13
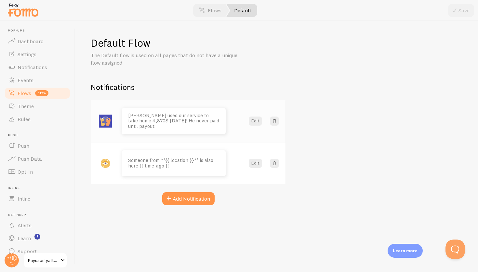
click at [262, 114] on div "[PERSON_NAME] used our service to take home 4,870$ [DATE]! He never paid until …" at bounding box center [188, 121] width 194 height 42
click at [258, 115] on div "[PERSON_NAME] used our service to take home 4,870$ [DATE]! He never paid until …" at bounding box center [188, 121] width 194 height 42
click at [253, 118] on button "Edit" at bounding box center [255, 121] width 13 height 9
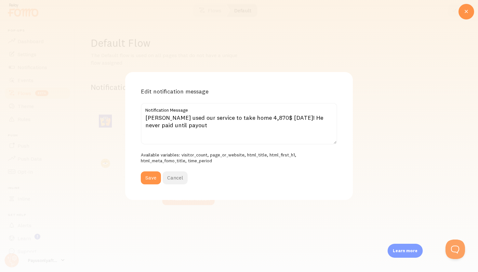
click at [178, 174] on button "Cancel" at bounding box center [175, 178] width 25 height 13
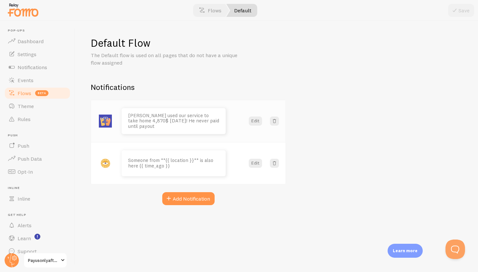
click at [104, 116] on img at bounding box center [105, 121] width 13 height 13
click at [205, 197] on button "Add Notification" at bounding box center [188, 198] width 52 height 13
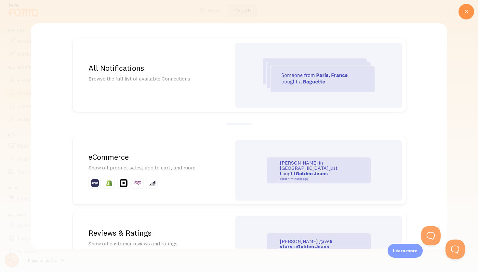
click at [271, 81] on img at bounding box center [319, 76] width 112 height 34
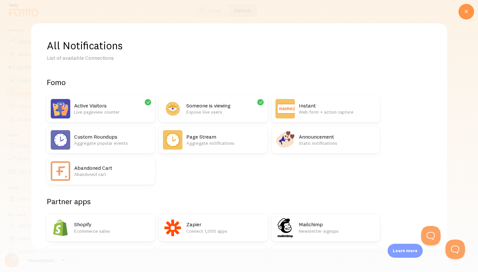
click at [141, 113] on p "Live pageview counter" at bounding box center [112, 112] width 77 height 7
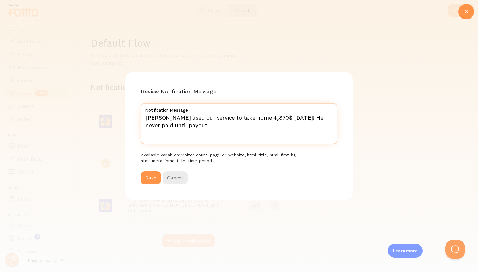
drag, startPoint x: 230, startPoint y: 131, endPoint x: 119, endPoint y: 87, distance: 119.6
click at [119, 87] on div "Review Notification Message [PERSON_NAME] used our service to take home 4,870$ …" at bounding box center [239, 136] width 478 height 272
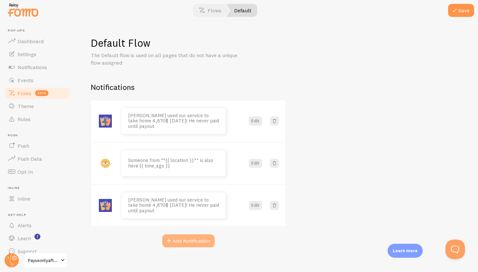
click at [196, 241] on button "Add Notification" at bounding box center [188, 241] width 52 height 13
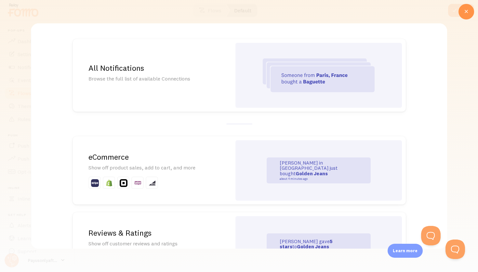
click at [253, 85] on div at bounding box center [318, 75] width 166 height 65
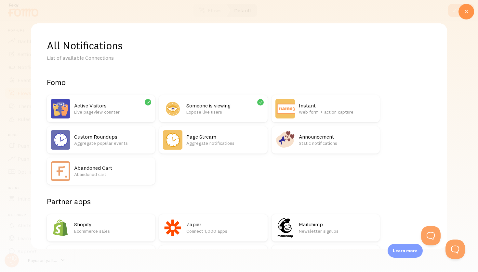
click at [112, 97] on div "Active Visitors Live pageview counter" at bounding box center [101, 108] width 108 height 27
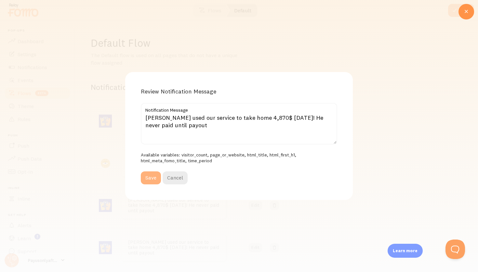
click at [152, 178] on button "Save" at bounding box center [151, 178] width 20 height 13
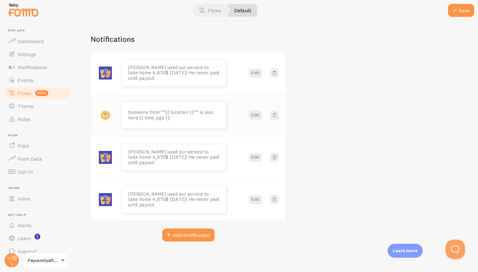
scroll to position [48, 0]
click at [276, 114] on span at bounding box center [274, 116] width 7 height 7
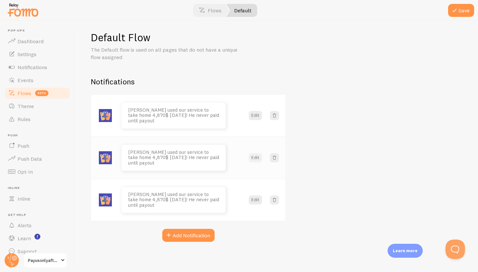
click at [250, 157] on button "Edit" at bounding box center [255, 157] width 13 height 9
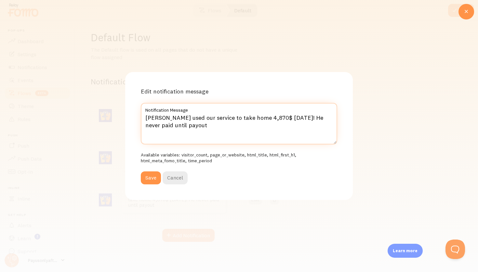
drag, startPoint x: 184, startPoint y: 126, endPoint x: 139, endPoint y: 114, distance: 46.5
click at [139, 114] on div "Edit notification message [PERSON_NAME] used our service to take home 4,870$ [D…" at bounding box center [239, 136] width 228 height 128
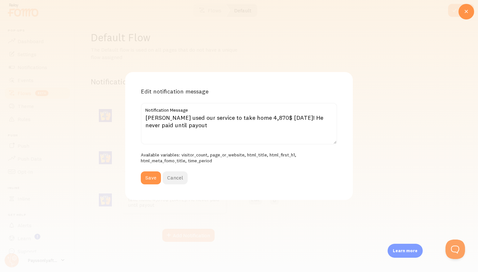
click at [172, 174] on button "Cancel" at bounding box center [175, 178] width 25 height 13
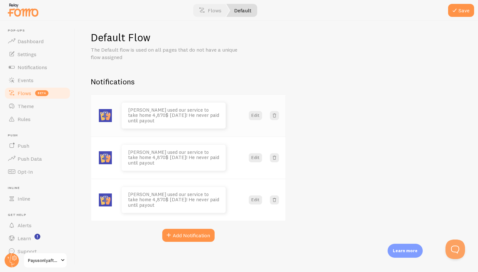
click at [107, 110] on img at bounding box center [105, 115] width 13 height 13
click at [107, 111] on img at bounding box center [105, 115] width 13 height 13
click at [256, 152] on div "[PERSON_NAME] used our service to take home 4,870$ [DATE]! He never paid until …" at bounding box center [188, 158] width 194 height 42
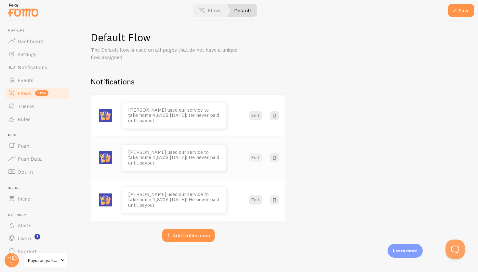
click at [256, 152] on div "[PERSON_NAME] used our service to take home 4,870$ [DATE]! He never paid until …" at bounding box center [188, 158] width 194 height 42
click at [256, 153] on button "Edit" at bounding box center [255, 157] width 13 height 9
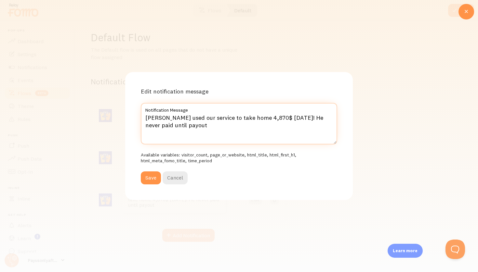
drag, startPoint x: 189, startPoint y: 127, endPoint x: 92, endPoint y: 81, distance: 107.6
click at [92, 81] on div "Edit notification message [PERSON_NAME] used our service to take home 4,870$ [D…" at bounding box center [239, 136] width 478 height 272
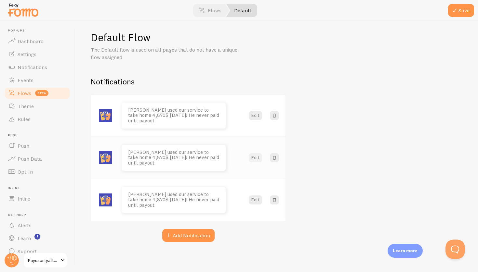
click at [256, 156] on button "Edit" at bounding box center [255, 157] width 13 height 9
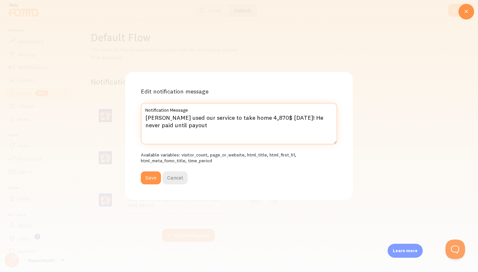
click at [154, 115] on textarea "[PERSON_NAME] used our service to take home 4,870$ [DATE]! He never paid until …" at bounding box center [239, 124] width 196 height 42
type textarea "[PERSON_NAME] used our service to take home 4,870$ [DATE]! He never paid until …"
drag, startPoint x: 230, startPoint y: 125, endPoint x: 116, endPoint y: 116, distance: 114.1
click at [116, 117] on div "Edit notification message [PERSON_NAME] used our service to take home 4,870$ [D…" at bounding box center [239, 136] width 478 height 272
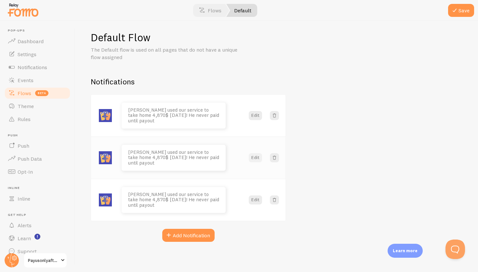
click at [255, 158] on button "Edit" at bounding box center [255, 157] width 13 height 9
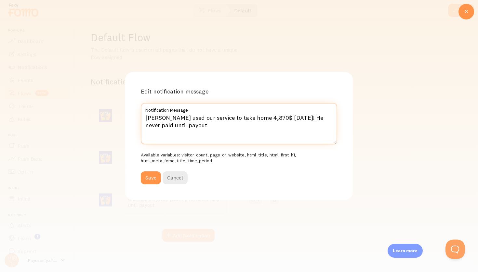
drag, startPoint x: 197, startPoint y: 123, endPoint x: 146, endPoint y: 122, distance: 51.4
click at [146, 122] on textarea "[PERSON_NAME] used our service to take home 4,870$ [DATE]! He never paid until …" at bounding box center [239, 124] width 196 height 42
click at [284, 117] on textarea "2 Spot's Remain For This Month! Fill up the form. Takes 20 Seconds" at bounding box center [239, 124] width 196 height 42
click at [287, 118] on textarea "2 Spot's Remain For This Month! Fill up the form. Takes 20 Seconds" at bounding box center [239, 124] width 196 height 42
click at [319, 116] on textarea "2 Spot's Remain For This Month! Fill up the form. Take's 20 Seconds" at bounding box center [239, 124] width 196 height 42
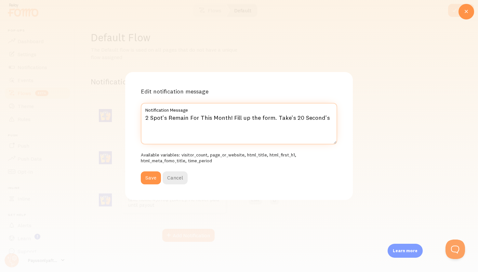
click at [298, 129] on textarea "2 Spot's Remain For This Month! Fill up the form. Take's 20 Second's" at bounding box center [239, 124] width 196 height 42
type textarea "2 Spot's Remain For This Month! Fill up the form. Take's 20 Second's"
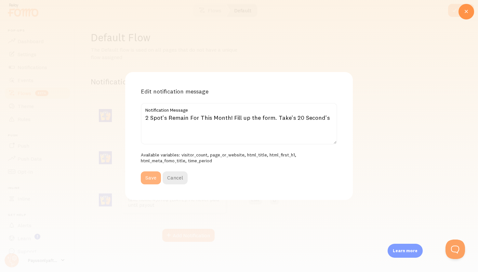
click at [154, 184] on button "Save" at bounding box center [151, 178] width 20 height 13
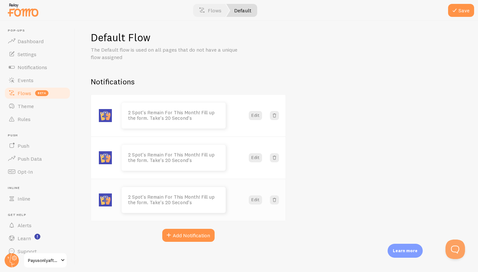
click at [250, 194] on div "2 Spot's Remain For This Month! Fill up the form. Take's 20 Second's Edit" at bounding box center [188, 200] width 194 height 42
click at [252, 197] on button "Edit" at bounding box center [255, 200] width 13 height 9
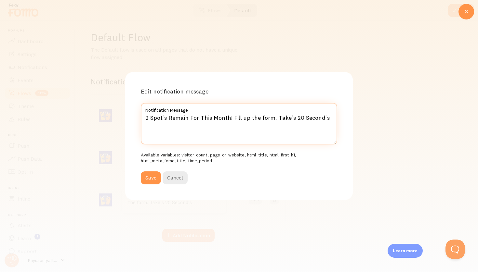
drag, startPoint x: 327, startPoint y: 116, endPoint x: 59, endPoint y: 100, distance: 269.4
click at [59, 100] on div "Edit notification message 2 Spot's Remain For This Month! Fill up the form. Tak…" at bounding box center [239, 136] width 478 height 272
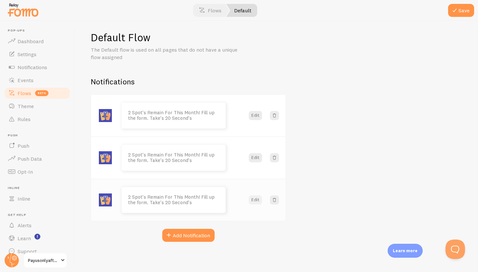
click at [253, 201] on button "Edit" at bounding box center [255, 200] width 13 height 9
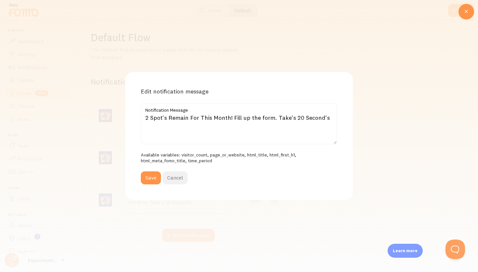
click at [176, 172] on button "Cancel" at bounding box center [175, 178] width 25 height 13
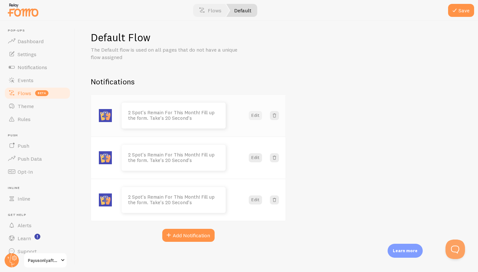
click at [261, 116] on button "Edit" at bounding box center [255, 115] width 13 height 9
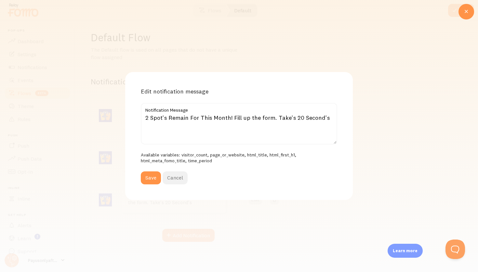
click at [178, 174] on button "Cancel" at bounding box center [175, 178] width 25 height 13
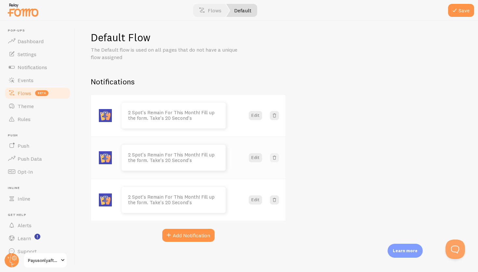
click at [278, 153] on button at bounding box center [274, 157] width 9 height 9
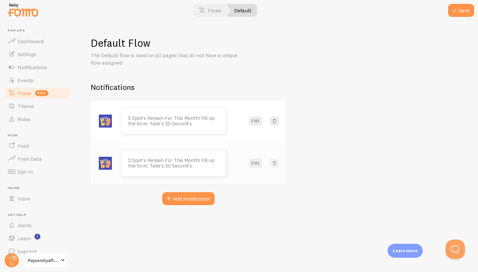
click at [271, 166] on button at bounding box center [274, 163] width 9 height 9
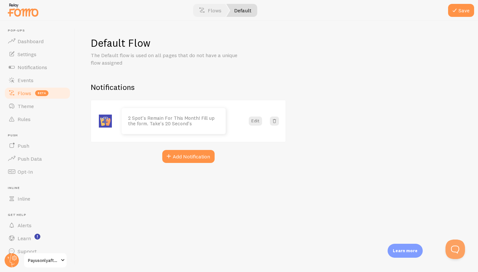
click at [203, 163] on div "Default Flow The Default flow is used on all pages that do not have a unique fl…" at bounding box center [276, 147] width 403 height 252
click at [198, 156] on button "Add Notification" at bounding box center [188, 156] width 52 height 13
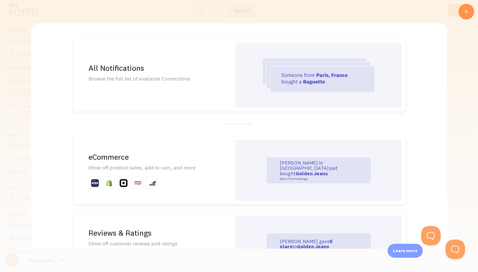
click at [227, 89] on div "All Notifications Browse the full list of available Connections" at bounding box center [152, 75] width 159 height 73
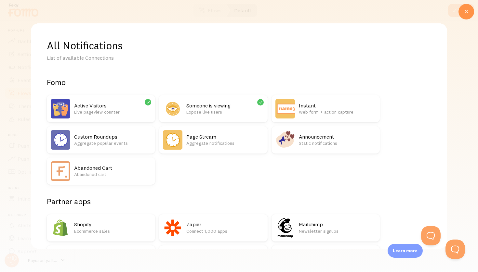
click at [235, 113] on p "Expose live users" at bounding box center [224, 112] width 77 height 7
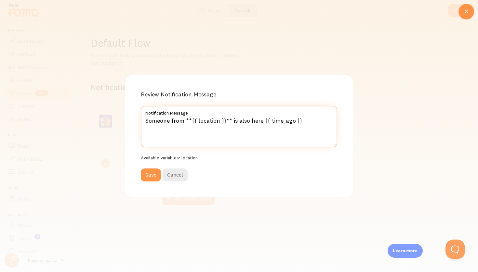
drag, startPoint x: 315, startPoint y: 125, endPoint x: 138, endPoint y: 125, distance: 176.6
click at [138, 125] on div "Review Notification Message Someone from **{{ location }}** is also here {{ tim…" at bounding box center [239, 136] width 228 height 123
type textarea "Someone from **{{ location }}** is also here {{ time_ago }"
drag, startPoint x: 298, startPoint y: 122, endPoint x: 86, endPoint y: 106, distance: 212.2
click at [86, 106] on div "Review Notification Message Someone from **{{ location }}** is also here {{ tim…" at bounding box center [239, 136] width 478 height 272
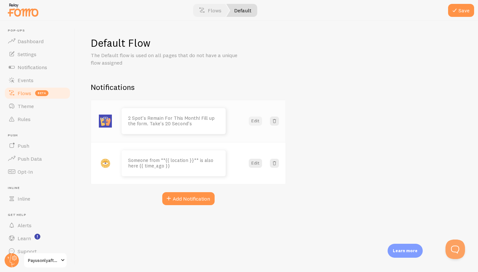
click at [258, 121] on button "Edit" at bounding box center [255, 121] width 13 height 9
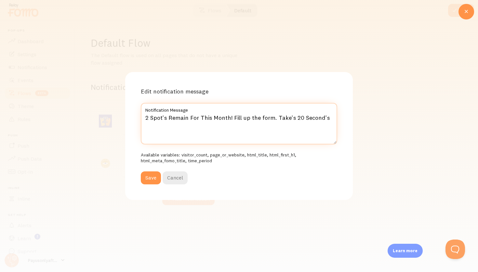
drag, startPoint x: 326, startPoint y: 120, endPoint x: 116, endPoint y: 120, distance: 210.0
click at [116, 120] on div "Edit notification message 2 Spot's Remain For This Month! Fill up the form. Tak…" at bounding box center [239, 136] width 478 height 272
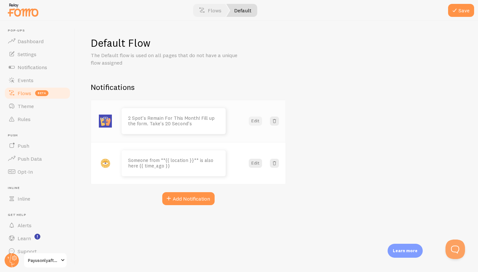
click at [259, 120] on button "Edit" at bounding box center [255, 121] width 13 height 9
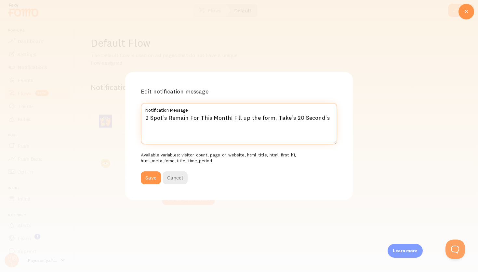
drag, startPoint x: 327, startPoint y: 119, endPoint x: 146, endPoint y: 116, distance: 180.8
click at [146, 116] on textarea "2 Spot's Remain For This Month! Fill up the form. Take's 20 Second's" at bounding box center [239, 124] width 196 height 42
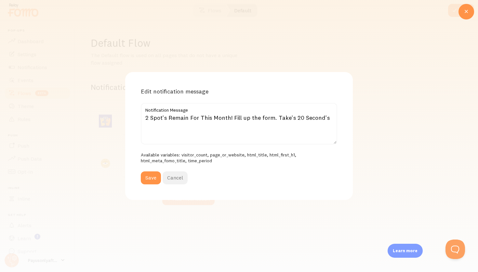
click at [179, 181] on button "Cancel" at bounding box center [175, 178] width 25 height 13
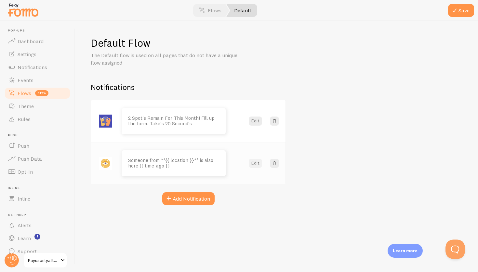
click at [261, 164] on button "Edit" at bounding box center [255, 163] width 13 height 9
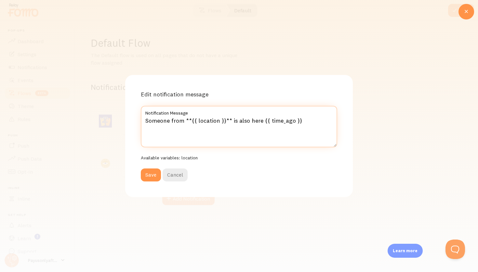
click at [289, 118] on textarea "Someone from **{{ location }}** is also here {{ time_ago }}" at bounding box center [239, 127] width 196 height 42
drag, startPoint x: 254, startPoint y: 118, endPoint x: 172, endPoint y: 118, distance: 81.3
click at [172, 118] on textarea "Someone from **{{ location }}** is also here {{ time_ago }}" at bounding box center [239, 127] width 196 height 42
type textarea "S"
paste textarea "2 Spot's Remain For This Month! Fill up the form. Take's 20 Second's"
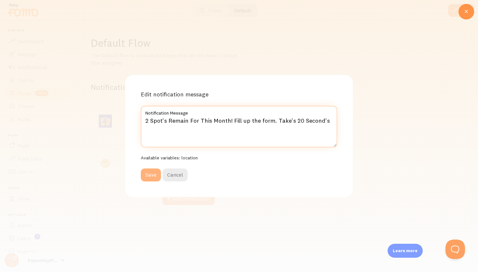
type textarea "2 Spot's Remain For This Month! Fill up the form. Take's 20 Second's"
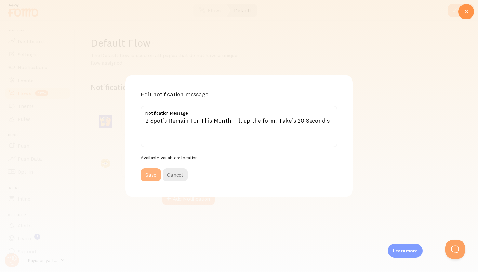
click at [157, 170] on button "Save" at bounding box center [151, 175] width 20 height 13
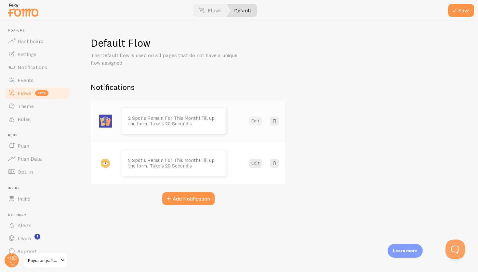
click at [259, 122] on button "Edit" at bounding box center [255, 121] width 13 height 9
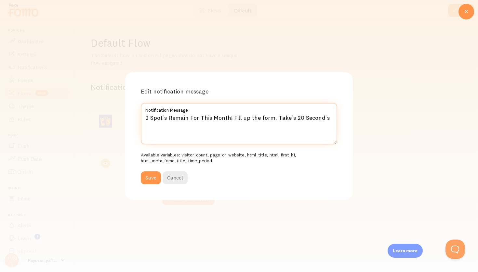
drag, startPoint x: 334, startPoint y: 119, endPoint x: 0, endPoint y: 101, distance: 334.1
click at [0, 101] on div "Edit notification message 2 Spot's Remain For This Month! Fill up the form. Tak…" at bounding box center [239, 136] width 478 height 272
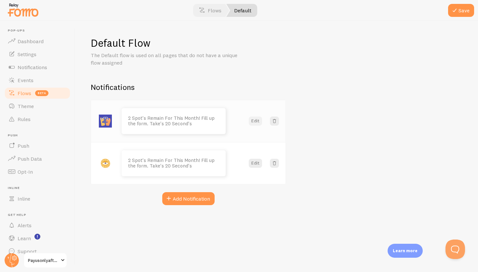
click at [253, 117] on button "Edit" at bounding box center [255, 121] width 13 height 9
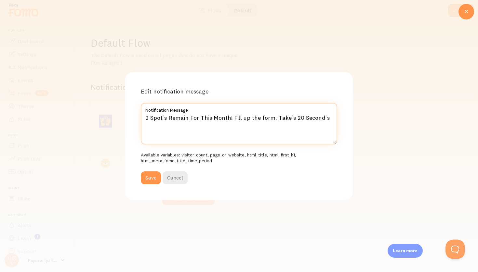
drag, startPoint x: 325, startPoint y: 116, endPoint x: 153, endPoint y: 116, distance: 172.0
click at [153, 116] on textarea "2 Spot's Remain For This Month! Fill up the form. Take's 20 Second's" at bounding box center [239, 124] width 196 height 42
type textarea "2"
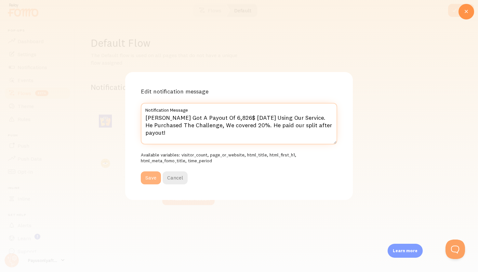
type textarea "[PERSON_NAME] Got A Payout Of 6,826$ [DATE] Using Our Service. He Purchased The…"
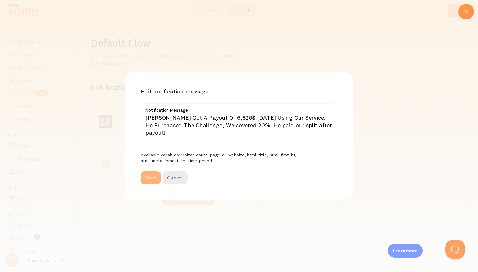
click at [146, 174] on button "Save" at bounding box center [151, 178] width 20 height 13
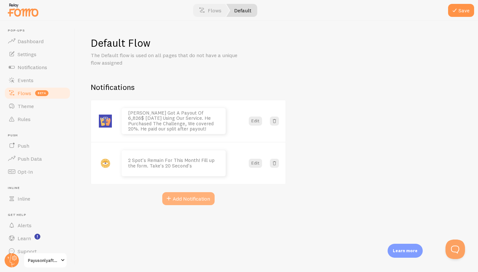
click at [206, 203] on button "Add Notification" at bounding box center [188, 198] width 52 height 13
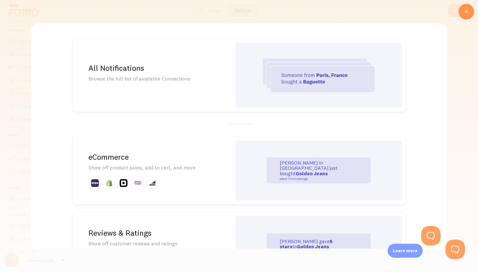
click at [292, 59] on img at bounding box center [319, 76] width 112 height 34
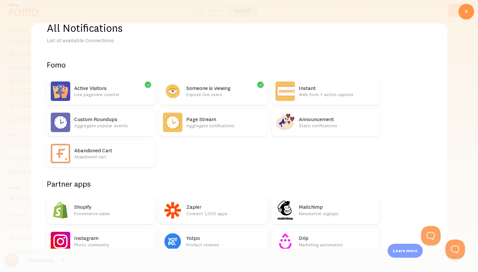
scroll to position [18, 0]
click at [325, 118] on h2 "Announcement" at bounding box center [337, 119] width 77 height 7
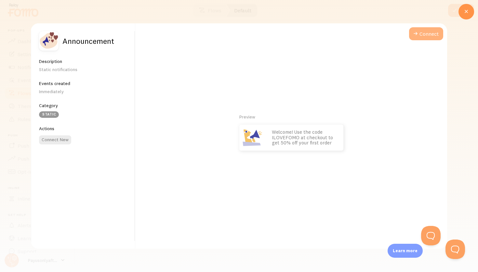
click at [424, 31] on button "Connect" at bounding box center [426, 33] width 34 height 13
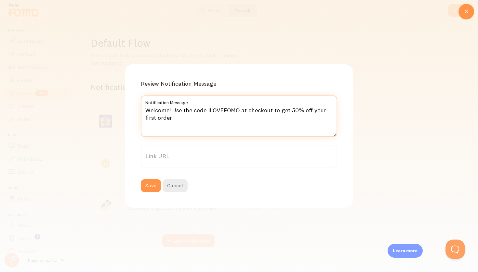
drag, startPoint x: 239, startPoint y: 121, endPoint x: 125, endPoint y: 100, distance: 115.7
click at [125, 100] on div "Review Notification Message Welcome! Use the code ILOVEFOMO at checkout to get …" at bounding box center [239, 136] width 478 height 272
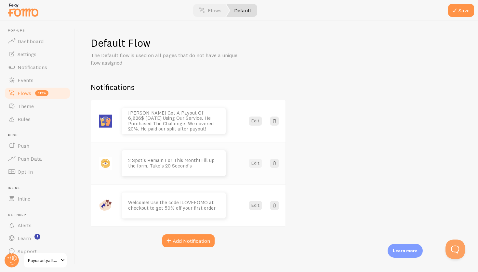
click at [259, 162] on button "Edit" at bounding box center [255, 163] width 13 height 9
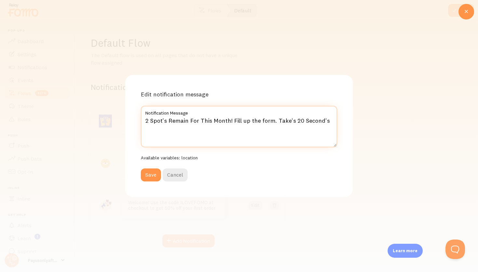
click at [328, 120] on textarea "2 Spot's Remain For This Month! Fill up the form. Take's 20 Second's" at bounding box center [239, 127] width 196 height 42
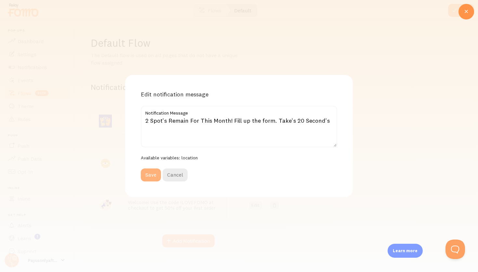
click at [152, 171] on button "Save" at bounding box center [151, 175] width 20 height 13
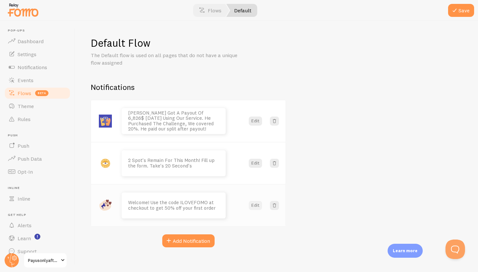
click at [258, 206] on button "Edit" at bounding box center [255, 205] width 13 height 9
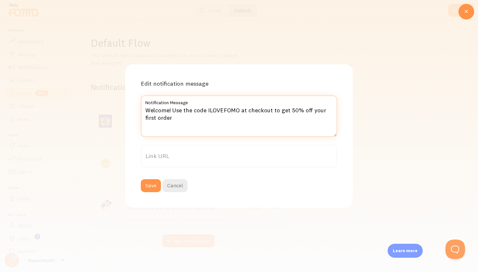
drag, startPoint x: 193, startPoint y: 121, endPoint x: 131, endPoint y: 113, distance: 62.3
click at [131, 113] on div "Edit notification message Welcome! Use the code ILOVEFOMO at checkout to get 50…" at bounding box center [239, 135] width 228 height 143
type textarea "Hennah"
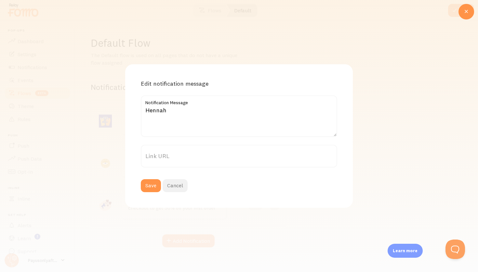
click at [177, 185] on button "Cancel" at bounding box center [175, 185] width 25 height 13
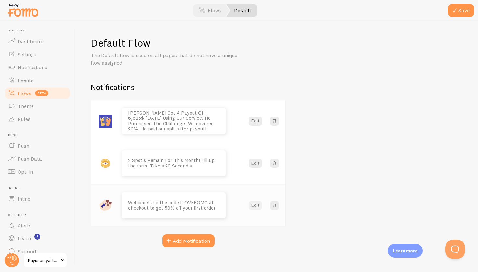
click at [257, 205] on button "Edit" at bounding box center [255, 205] width 13 height 9
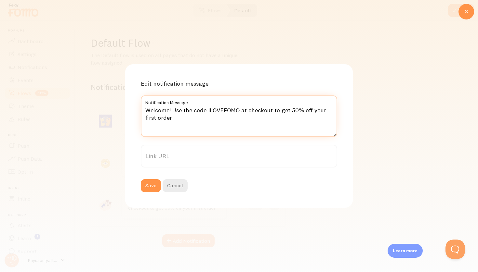
drag, startPoint x: 178, startPoint y: 120, endPoint x: 137, endPoint y: 110, distance: 42.2
click at [137, 110] on div "Edit notification message Welcome! Use the code ILOVEFOMO at checkout to get 50…" at bounding box center [239, 135] width 228 height 143
click at [308, 109] on textarea "[PERSON_NAME] Didn't Place A Single Trade. And She Received H" at bounding box center [239, 117] width 196 height 42
type textarea "[PERSON_NAME] Didn't Place A Single Trade. And She Received Her Biggest Payout …"
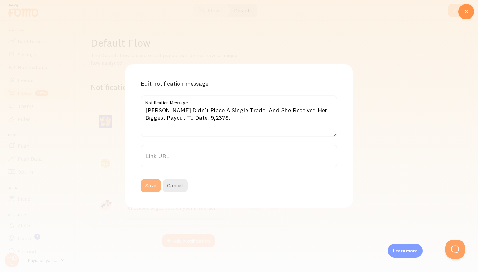
click at [147, 183] on button "Save" at bounding box center [151, 185] width 20 height 13
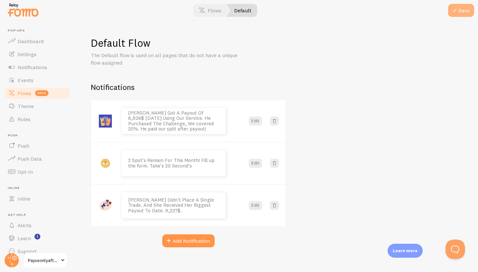
click at [461, 7] on button "Save" at bounding box center [461, 10] width 26 height 13
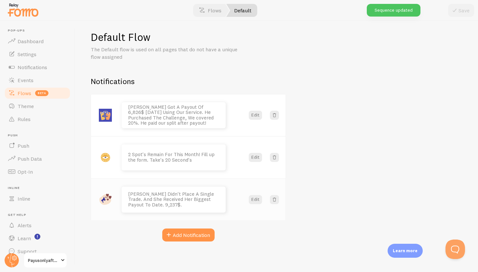
scroll to position [6, 0]
click at [462, 9] on div "Save" at bounding box center [461, 10] width 26 height 13
click at [208, 7] on link "Flows" at bounding box center [210, 10] width 38 height 13
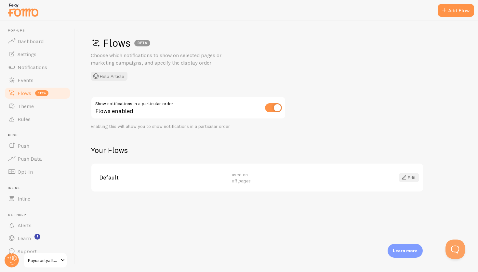
click at [406, 175] on span at bounding box center [404, 178] width 8 height 8
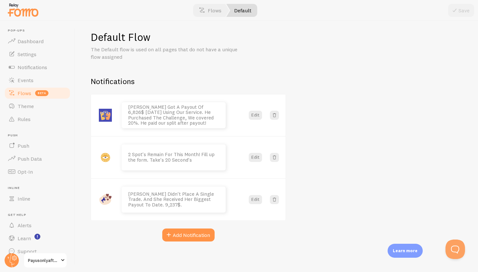
scroll to position [6, 0]
click at [45, 46] on link "Dashboard" at bounding box center [37, 41] width 67 height 13
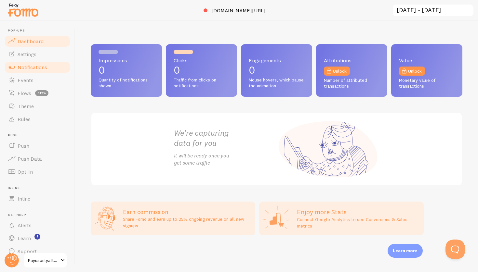
click at [38, 70] on span "Notifications" at bounding box center [33, 67] width 30 height 7
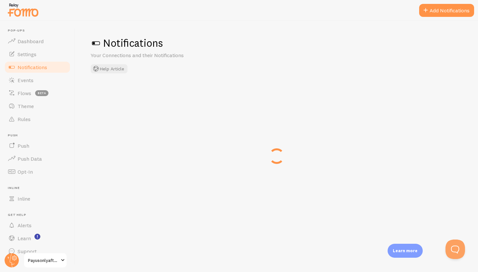
checkbox input "true"
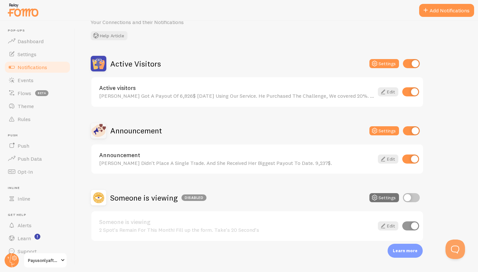
scroll to position [33, 0]
click at [391, 90] on link "Edit" at bounding box center [388, 92] width 20 height 9
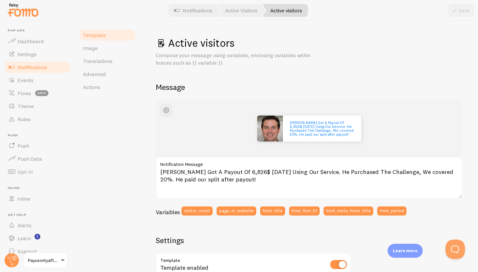
click at [41, 66] on span "Notifications" at bounding box center [33, 67] width 30 height 7
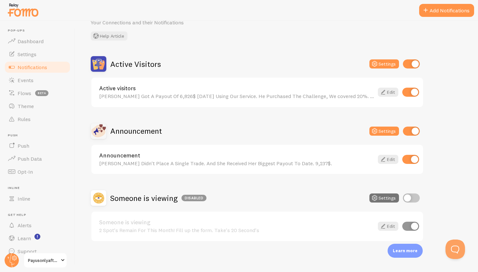
click at [410, 194] on input "checkbox" at bounding box center [411, 198] width 17 height 9
checkbox input "true"
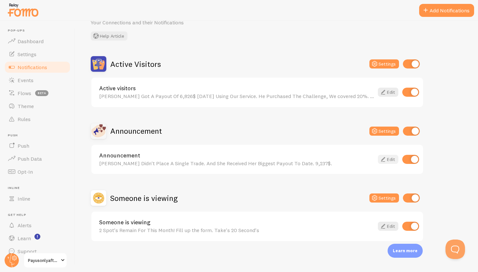
click at [387, 157] on icon at bounding box center [383, 160] width 8 height 8
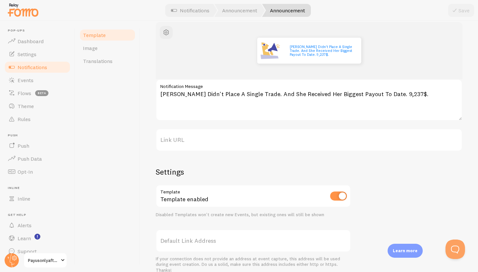
scroll to position [38, 0]
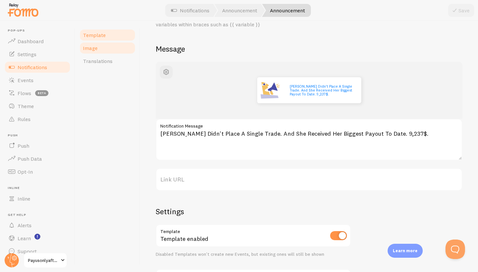
click at [100, 47] on link "Image" at bounding box center [107, 48] width 57 height 13
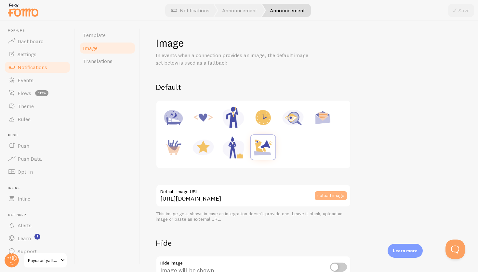
click at [334, 197] on button "upload image" at bounding box center [331, 196] width 32 height 9
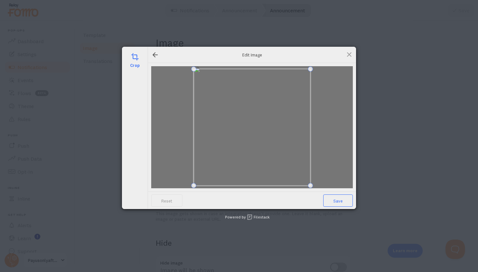
click at [338, 195] on span "Save" at bounding box center [338, 201] width 30 height 12
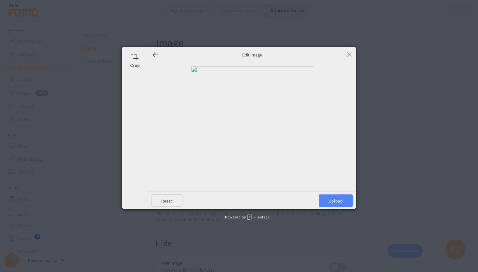
click at [339, 200] on span "Upload" at bounding box center [336, 201] width 34 height 12
type input "[URL][DOMAIN_NAME][DOMAIN_NAME]"
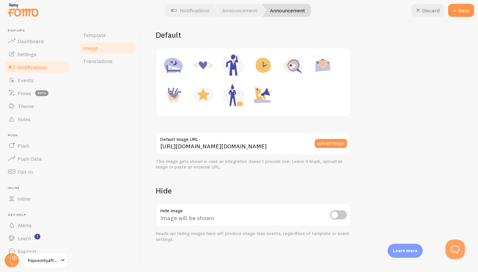
scroll to position [52, 0]
click at [464, 13] on button "Save" at bounding box center [461, 10] width 26 height 13
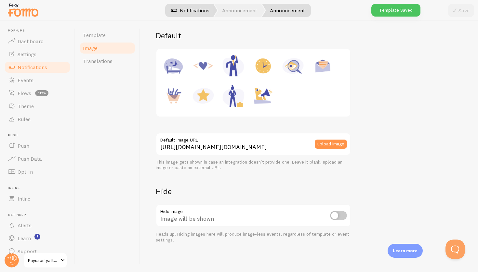
click at [184, 13] on link "Notifications" at bounding box center [190, 10] width 54 height 13
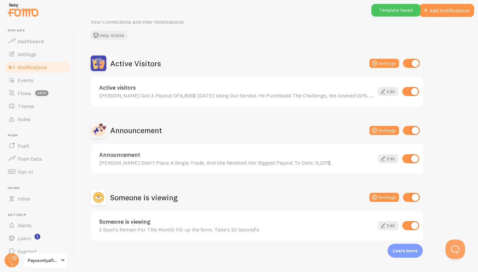
scroll to position [33, 0]
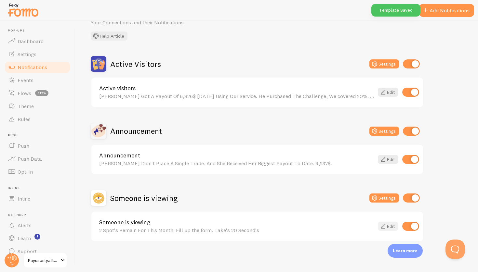
click at [390, 226] on link "Edit" at bounding box center [388, 226] width 20 height 9
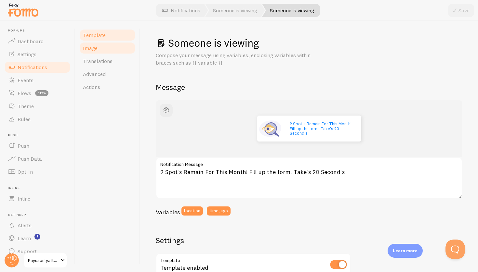
click at [110, 43] on link "Image" at bounding box center [107, 48] width 57 height 13
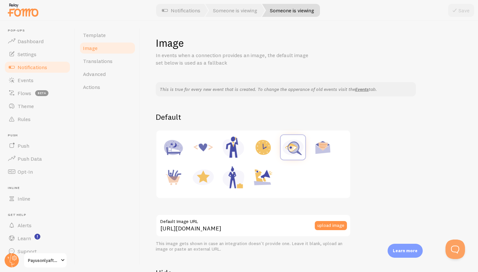
scroll to position [20, 0]
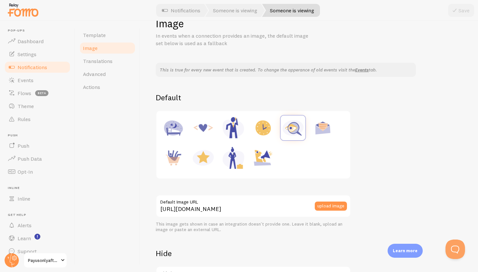
click at [334, 200] on div "upload image" at bounding box center [333, 206] width 36 height 23
click at [329, 206] on button "upload image" at bounding box center [331, 206] width 32 height 9
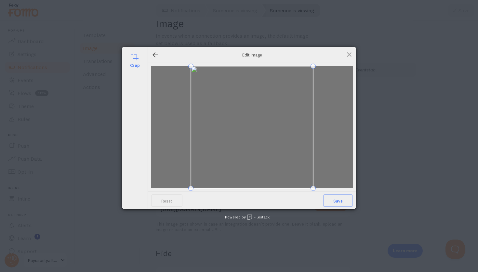
click at [335, 193] on div "Reset Save" at bounding box center [252, 201] width 208 height 18
click at [334, 199] on span "Save" at bounding box center [338, 201] width 30 height 12
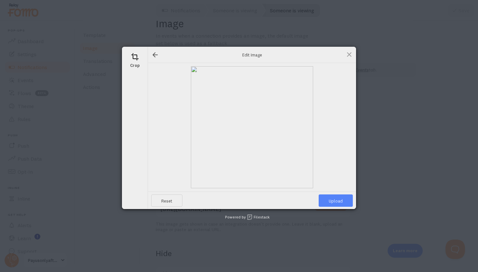
click at [334, 202] on span "Upload" at bounding box center [336, 201] width 34 height 12
type input "[URL][DOMAIN_NAME][DOMAIN_NAME]"
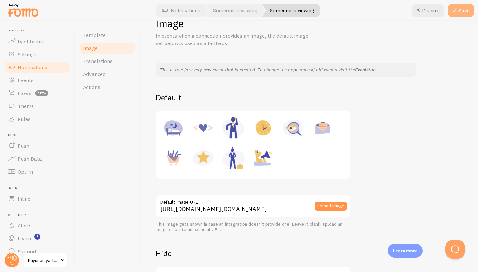
click at [460, 14] on button "Save" at bounding box center [461, 10] width 26 height 13
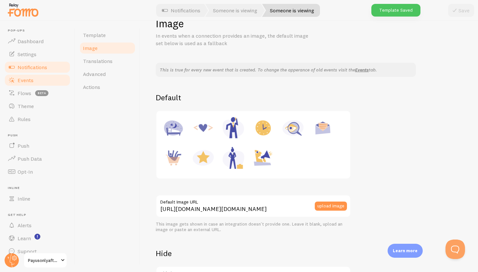
click at [34, 76] on link "Events" at bounding box center [37, 80] width 67 height 13
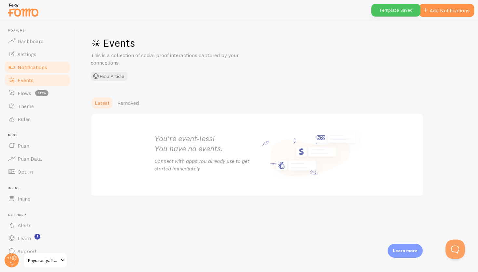
click at [35, 66] on span "Notifications" at bounding box center [33, 67] width 30 height 7
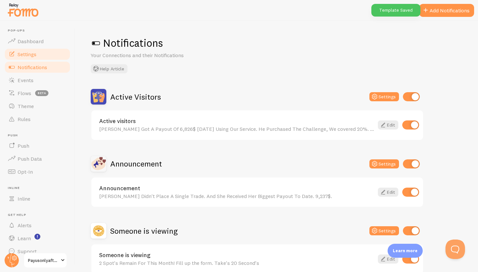
click at [39, 53] on link "Settings" at bounding box center [37, 54] width 67 height 13
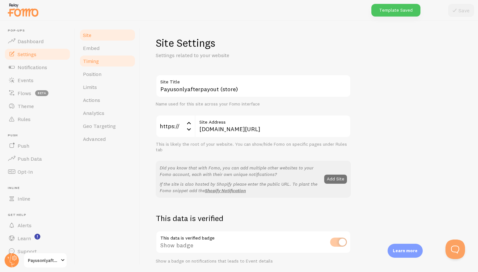
click at [112, 61] on link "Timing" at bounding box center [107, 61] width 57 height 13
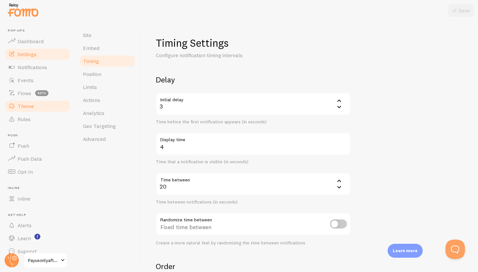
click at [49, 107] on link "Theme" at bounding box center [37, 106] width 67 height 13
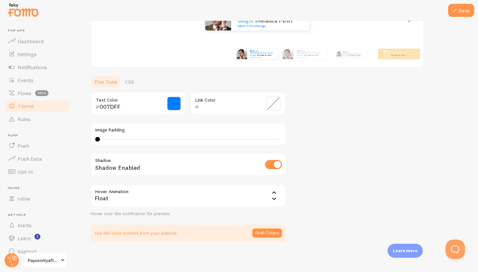
scroll to position [103, 0]
click at [468, 4] on button "Save" at bounding box center [461, 10] width 26 height 13
click at [41, 56] on link "Settings" at bounding box center [37, 54] width 67 height 13
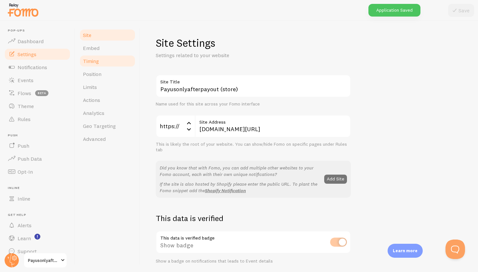
click at [87, 62] on span "Timing" at bounding box center [91, 61] width 16 height 7
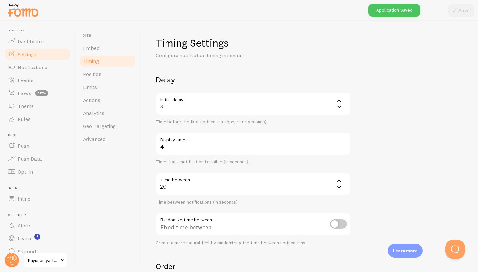
click at [97, 60] on span "Timing" at bounding box center [91, 61] width 16 height 7
click at [98, 75] on span "Position" at bounding box center [92, 74] width 19 height 7
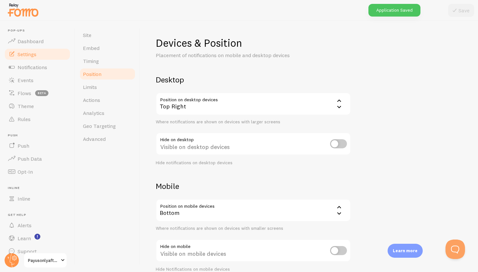
click at [104, 73] on link "Position" at bounding box center [107, 74] width 57 height 13
click at [219, 107] on div "Top Right" at bounding box center [253, 104] width 195 height 23
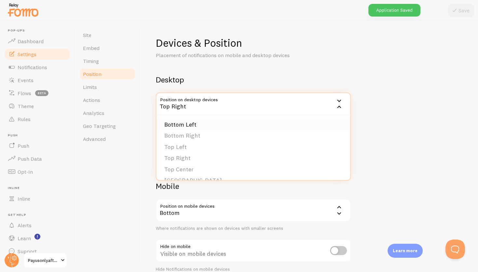
click at [205, 123] on li "Bottom Left" at bounding box center [253, 124] width 194 height 11
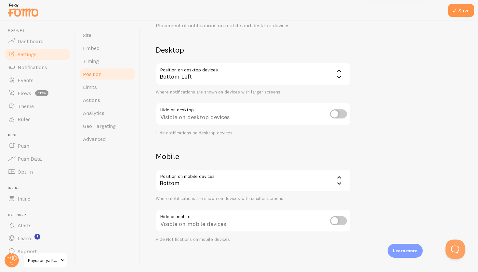
scroll to position [30, 0]
click at [187, 182] on div "Bottom" at bounding box center [253, 181] width 195 height 23
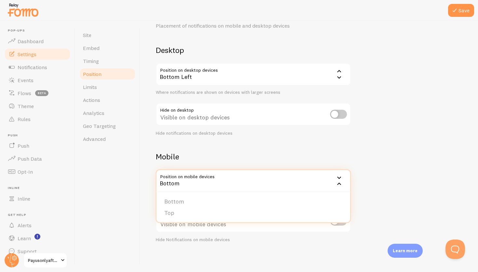
click at [217, 144] on div "Devices & Position Placement of notifications on mobile and desktop devices Des…" at bounding box center [309, 125] width 307 height 236
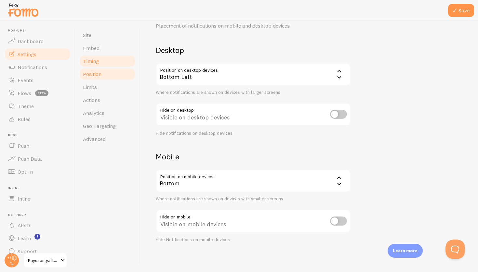
click at [94, 64] on span "Timing" at bounding box center [91, 61] width 16 height 7
click at [459, 2] on div at bounding box center [239, 10] width 478 height 21
click at [459, 5] on button "Save" at bounding box center [461, 10] width 26 height 13
click at [112, 60] on link "Timing" at bounding box center [107, 61] width 57 height 13
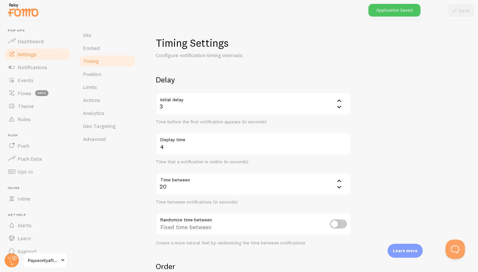
click at [207, 105] on div "3" at bounding box center [253, 104] width 195 height 23
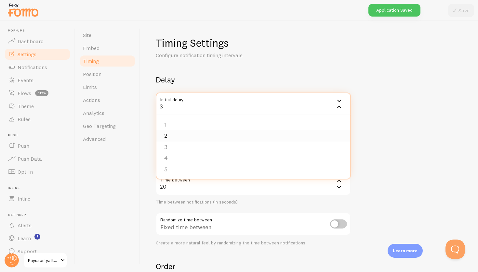
click at [182, 130] on li "2" at bounding box center [253, 135] width 194 height 11
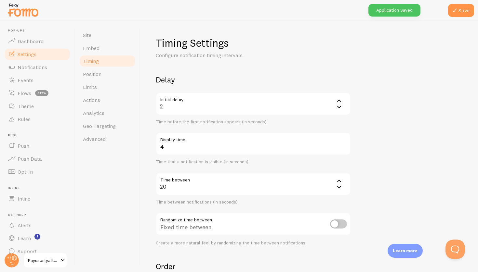
click at [182, 130] on div "Delay Initial delay 2 2 1 2 3 4 5 Time before the first notification appears (i…" at bounding box center [253, 160] width 195 height 171
click at [207, 119] on div "Time before the first notification appears (in seconds)" at bounding box center [253, 122] width 195 height 6
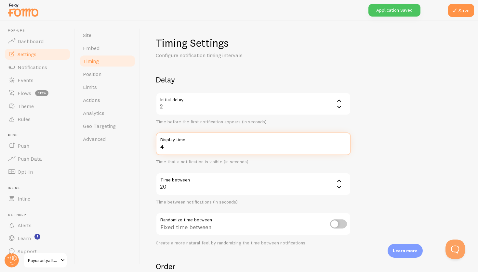
click at [195, 147] on input "4" at bounding box center [253, 144] width 195 height 23
type input "8"
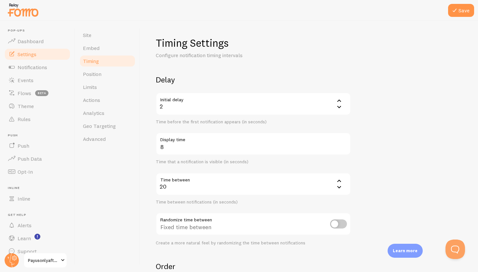
click at [223, 173] on div "20" at bounding box center [253, 184] width 195 height 23
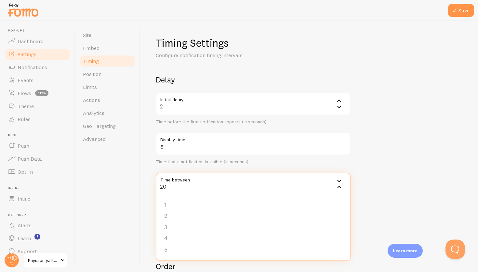
click at [302, 168] on div "Delay Initial delay 2 2 1 2 3 4 5 Time before the first notification appears (i…" at bounding box center [253, 160] width 195 height 171
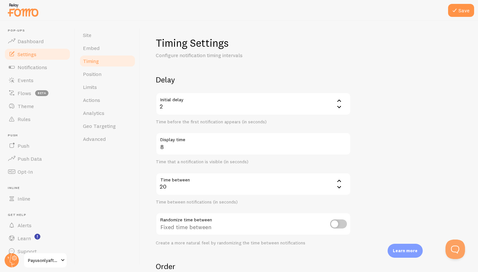
click at [278, 184] on div "20" at bounding box center [253, 184] width 195 height 23
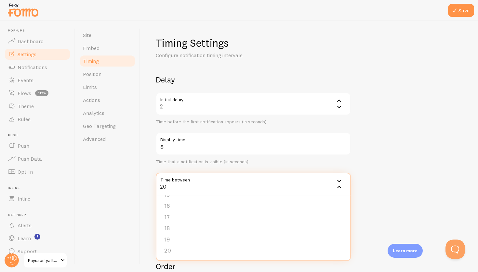
scroll to position [47, 0]
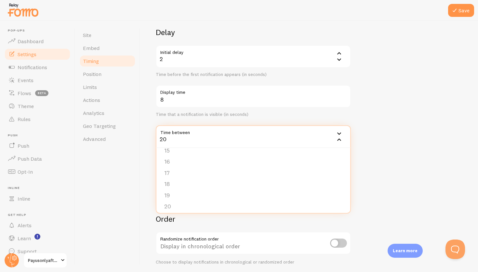
click at [204, 131] on div "20" at bounding box center [253, 137] width 195 height 23
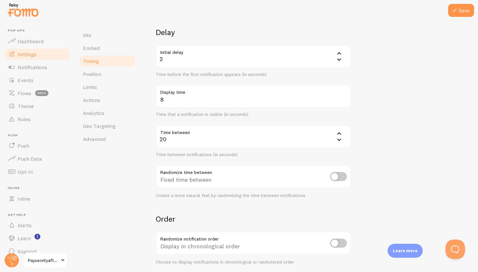
click at [172, 139] on div "20" at bounding box center [253, 137] width 195 height 23
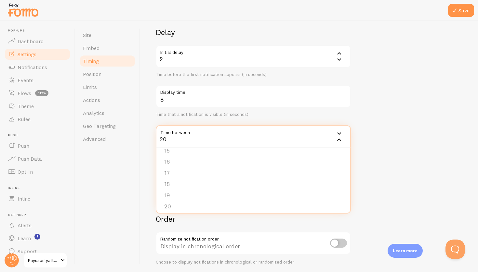
click at [164, 139] on div "20" at bounding box center [253, 137] width 195 height 23
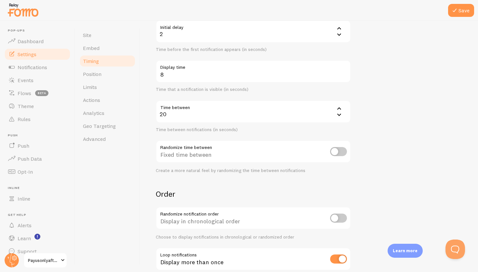
scroll to position [74, 0]
click at [330, 147] on div "Fixed time between" at bounding box center [253, 151] width 195 height 24
click at [335, 148] on input "checkbox" at bounding box center [338, 150] width 17 height 9
checkbox input "true"
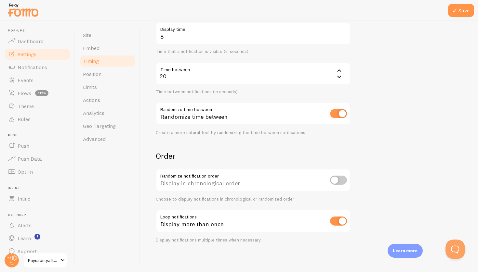
scroll to position [110, 0]
click at [342, 176] on input "checkbox" at bounding box center [338, 180] width 17 height 9
checkbox input "true"
click at [334, 218] on input "checkbox" at bounding box center [338, 221] width 17 height 9
checkbox input "false"
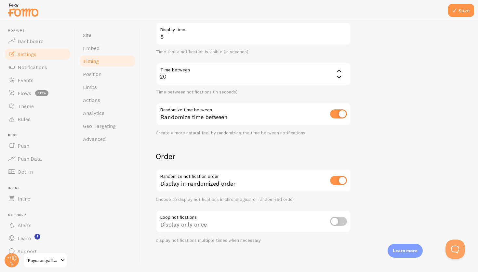
click at [387, 75] on form "Delay Initial delay 2 2 1 2 3 4 5 Time before the first notification appears (i…" at bounding box center [309, 104] width 307 height 279
click at [465, 8] on button "Save" at bounding box center [461, 10] width 26 height 13
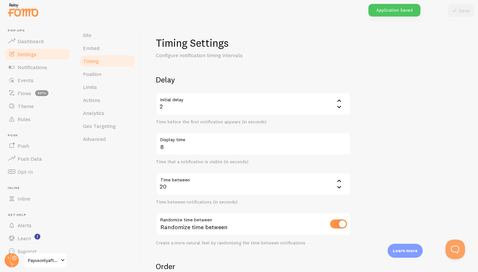
scroll to position [0, 0]
click at [226, 100] on div "2" at bounding box center [253, 104] width 195 height 23
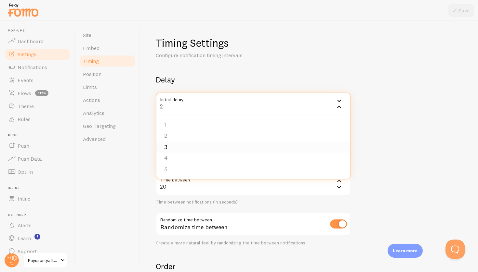
scroll to position [9, 0]
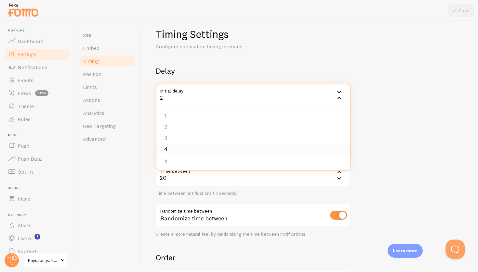
click at [170, 148] on li "4" at bounding box center [253, 149] width 194 height 11
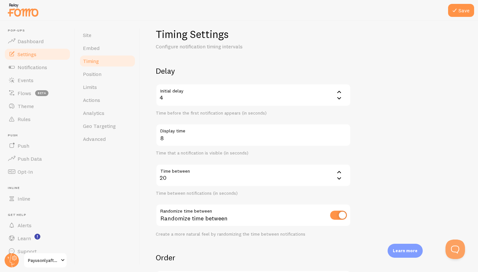
click at [367, 146] on form "Delay Initial delay 4 4 1 2 3 4 5 Time before the first notification appears (i…" at bounding box center [309, 205] width 307 height 279
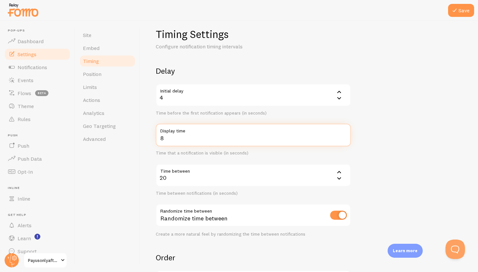
click at [288, 136] on input "8" at bounding box center [253, 135] width 195 height 23
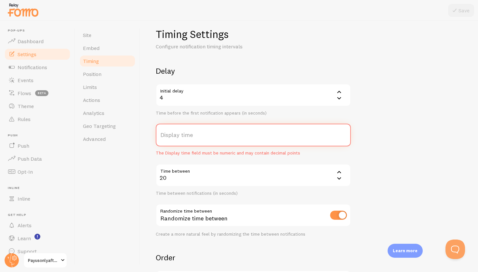
type input "8"
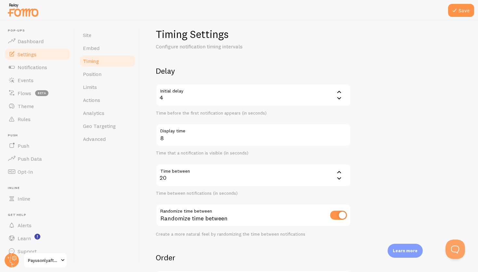
click at [376, 163] on form "Delay Initial delay 4 4 1 2 3 4 5 Time before the first notification appears (i…" at bounding box center [309, 205] width 307 height 279
click at [201, 179] on div "20" at bounding box center [253, 175] width 195 height 23
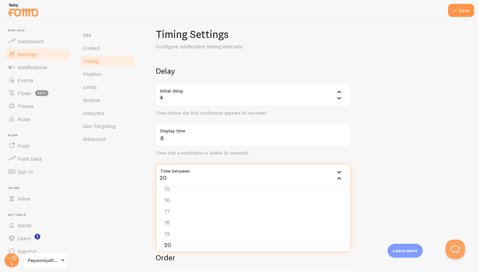
scroll to position [39, 0]
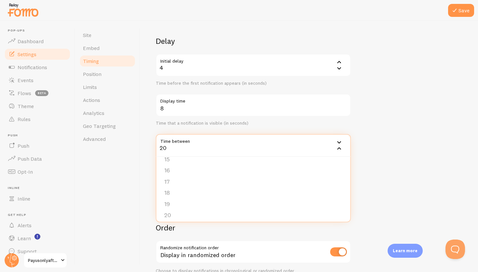
click at [415, 136] on form "Delay Initial delay 4 4 1 2 3 4 5 Time before the first notification appears (i…" at bounding box center [309, 175] width 307 height 279
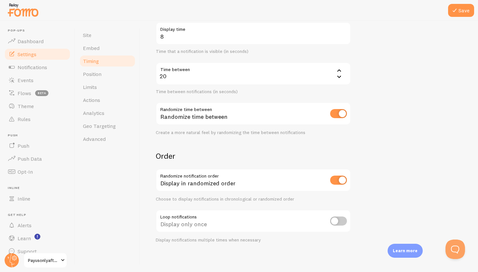
scroll to position [110, 0]
click at [347, 180] on div "Display in randomized order" at bounding box center [253, 181] width 195 height 24
click at [342, 179] on input "checkbox" at bounding box center [338, 180] width 17 height 9
checkbox input "false"
click at [463, 10] on button "Save" at bounding box center [461, 10] width 26 height 13
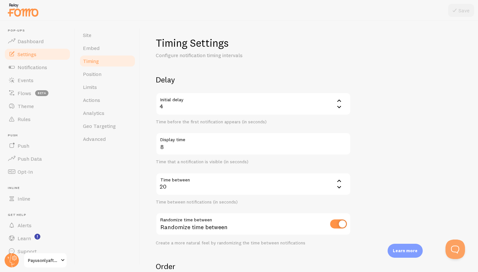
scroll to position [0, 0]
click at [175, 180] on div "20" at bounding box center [253, 184] width 195 height 23
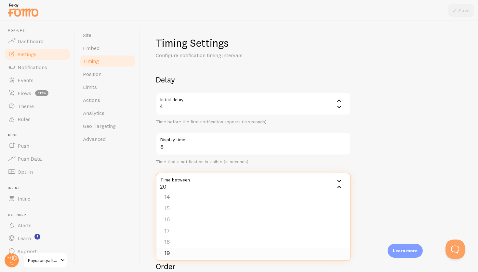
scroll to position [150, 0]
click at [175, 213] on li "15" at bounding box center [253, 212] width 194 height 11
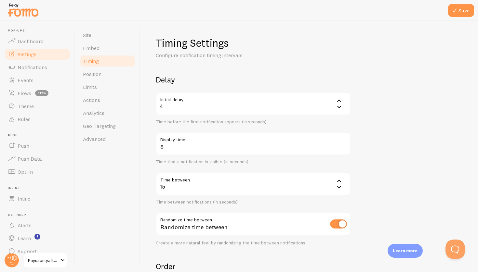
click at [364, 162] on form "Delay Initial delay 4 4 1 2 3 4 5 Time before the first notification appears (i…" at bounding box center [309, 214] width 307 height 279
click at [462, 16] on button "Save" at bounding box center [461, 10] width 26 height 13
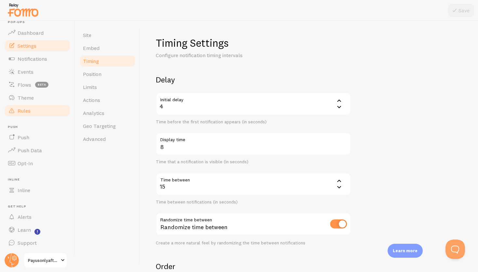
scroll to position [5, 0]
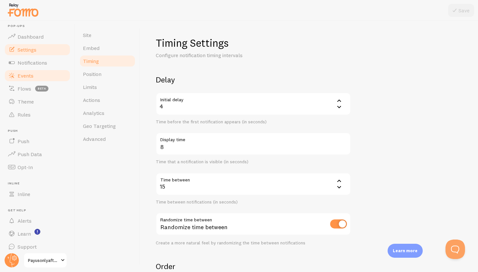
click at [41, 74] on link "Events" at bounding box center [37, 75] width 67 height 13
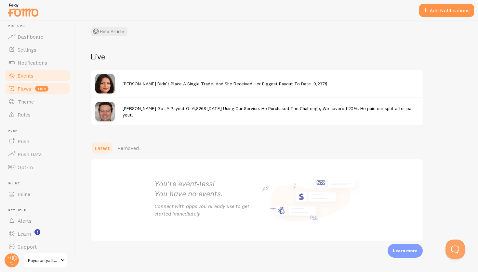
scroll to position [45, 0]
click at [58, 90] on link "Flows beta" at bounding box center [37, 88] width 67 height 13
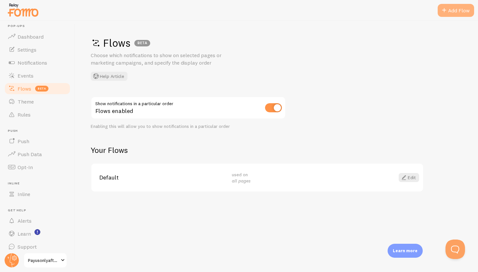
click at [462, 12] on div "Add Flow" at bounding box center [456, 10] width 36 height 13
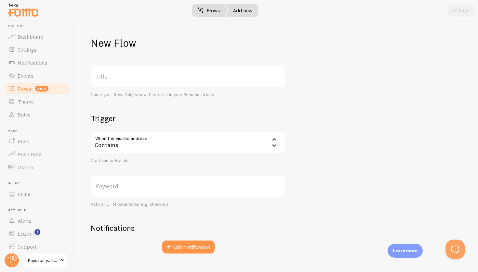
click at [216, 9] on link "Flows" at bounding box center [209, 10] width 38 height 13
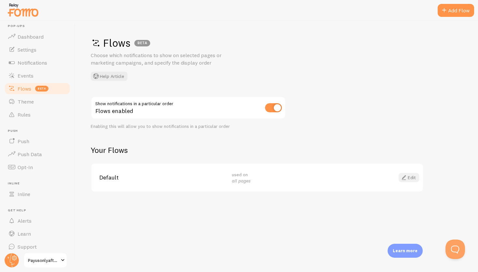
drag, startPoint x: 418, startPoint y: 171, endPoint x: 410, endPoint y: 175, distance: 8.6
click at [418, 171] on div "Default used on all pages Edit" at bounding box center [257, 178] width 332 height 28
click at [410, 175] on link "Edit" at bounding box center [409, 177] width 20 height 9
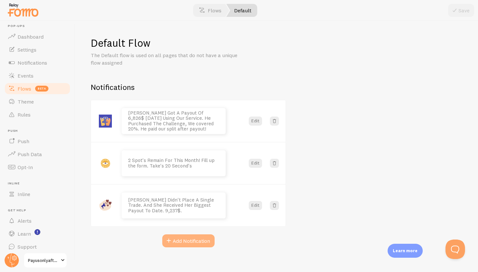
click at [184, 238] on button "Add Notification" at bounding box center [188, 241] width 52 height 13
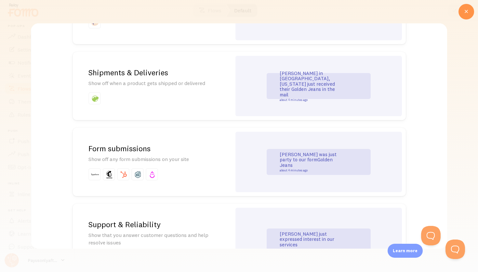
scroll to position [474, 0]
